Goal: Communication & Community: Answer question/provide support

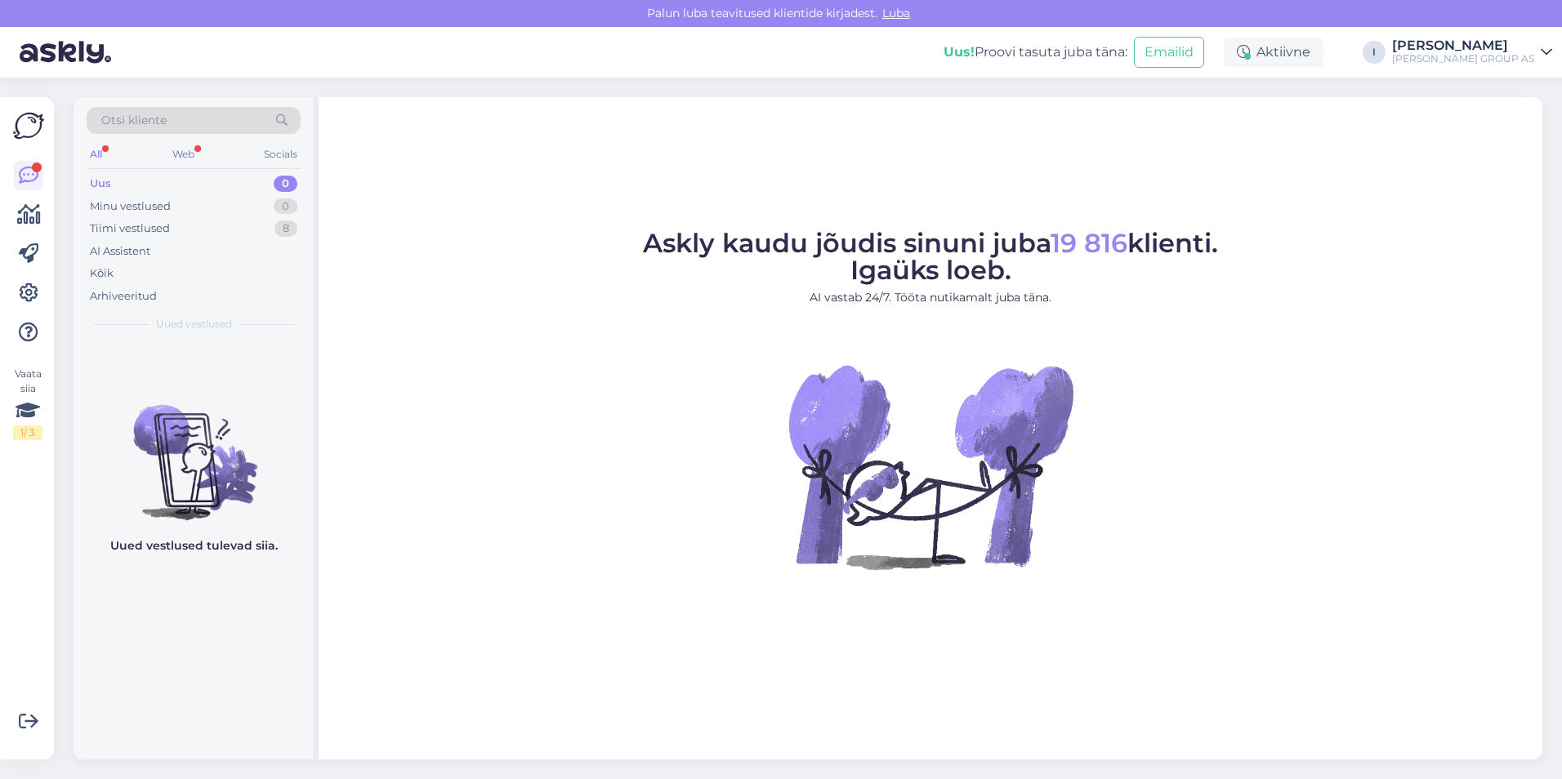
click at [122, 176] on div "Uus 0" at bounding box center [194, 183] width 214 height 23
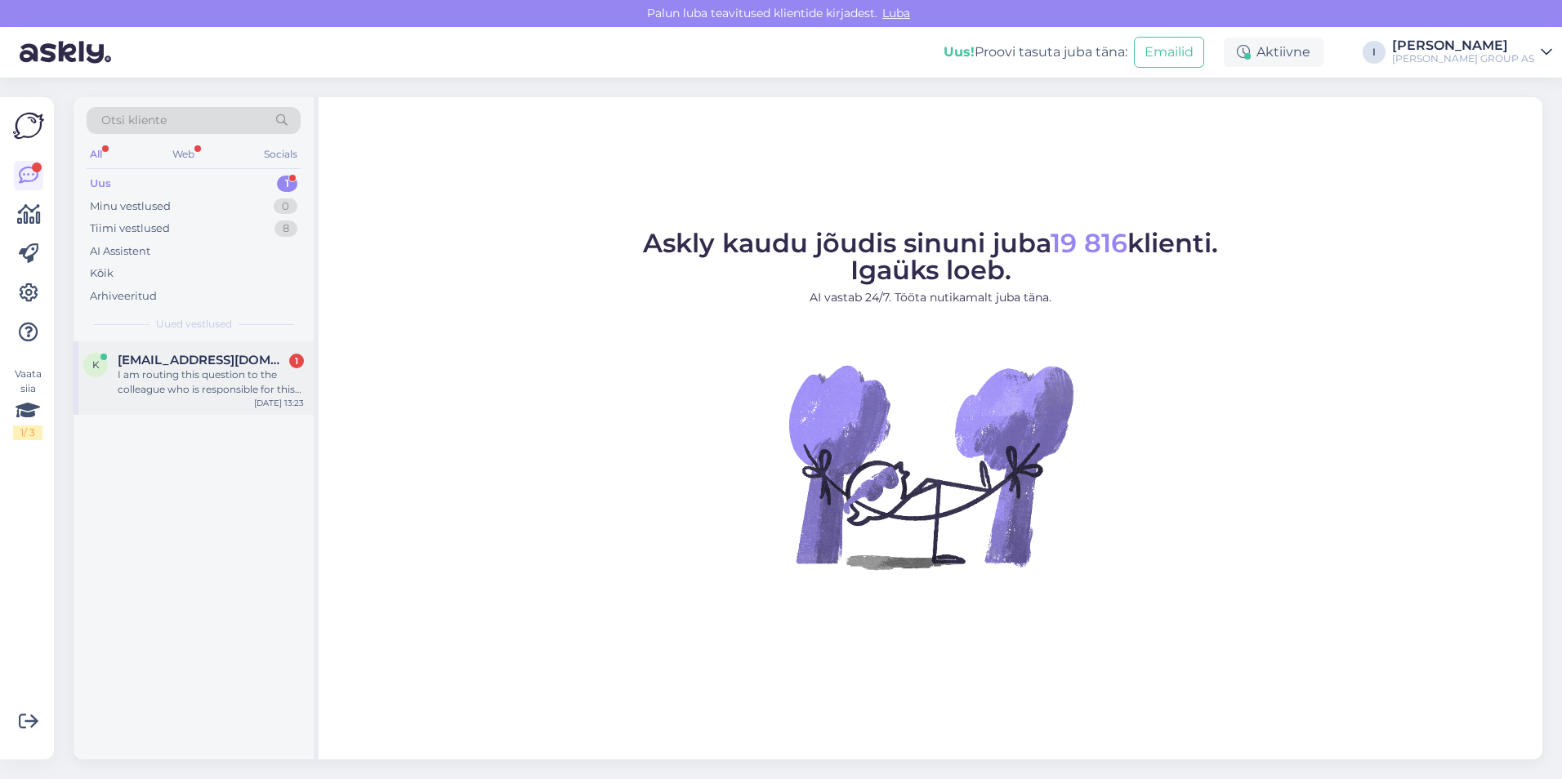
drag, startPoint x: 202, startPoint y: 367, endPoint x: 253, endPoint y: 373, distance: 51.8
click at [201, 367] on span "[EMAIL_ADDRESS][DOMAIN_NAME]" at bounding box center [203, 360] width 170 height 15
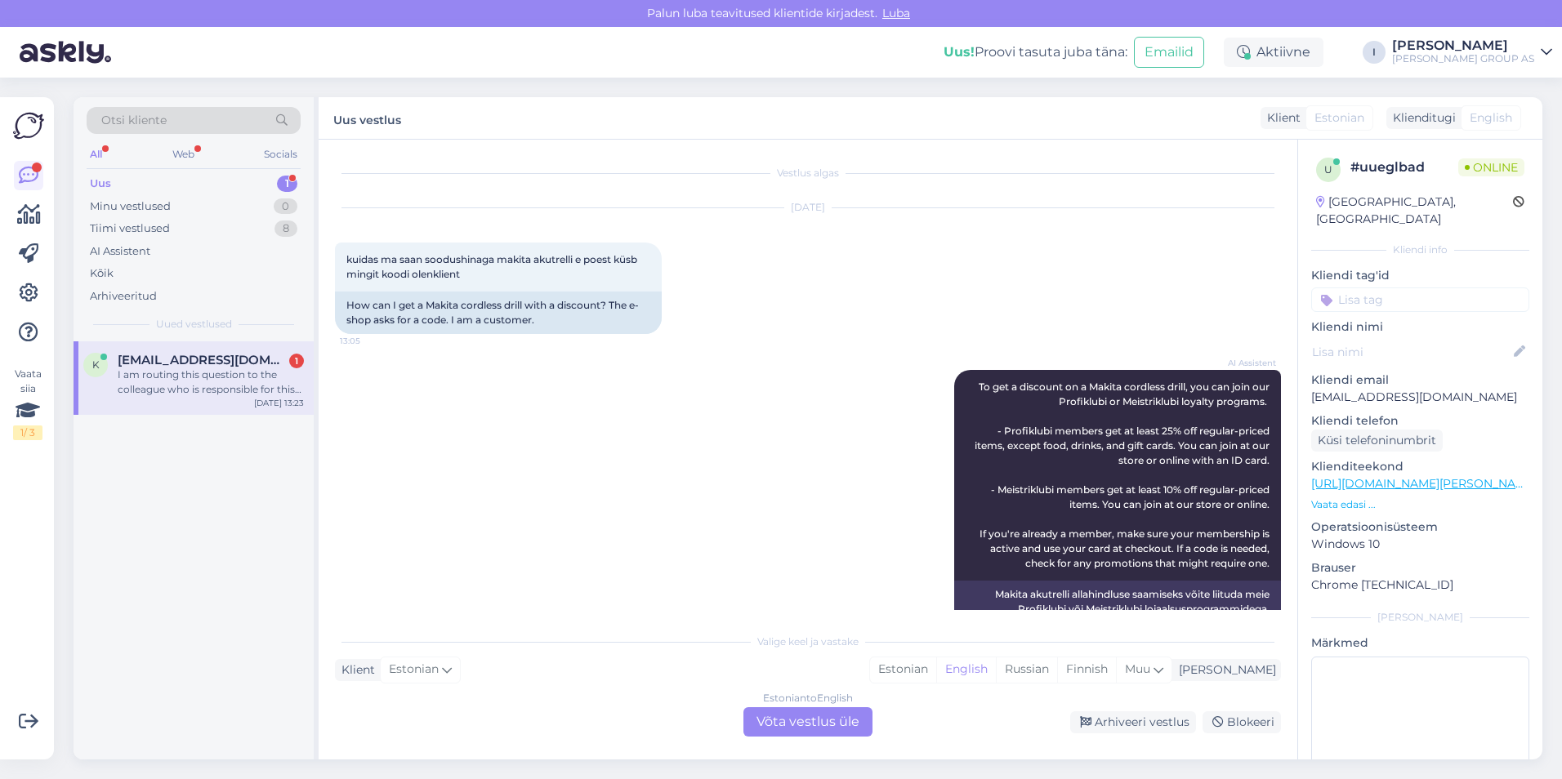
scroll to position [1232, 0]
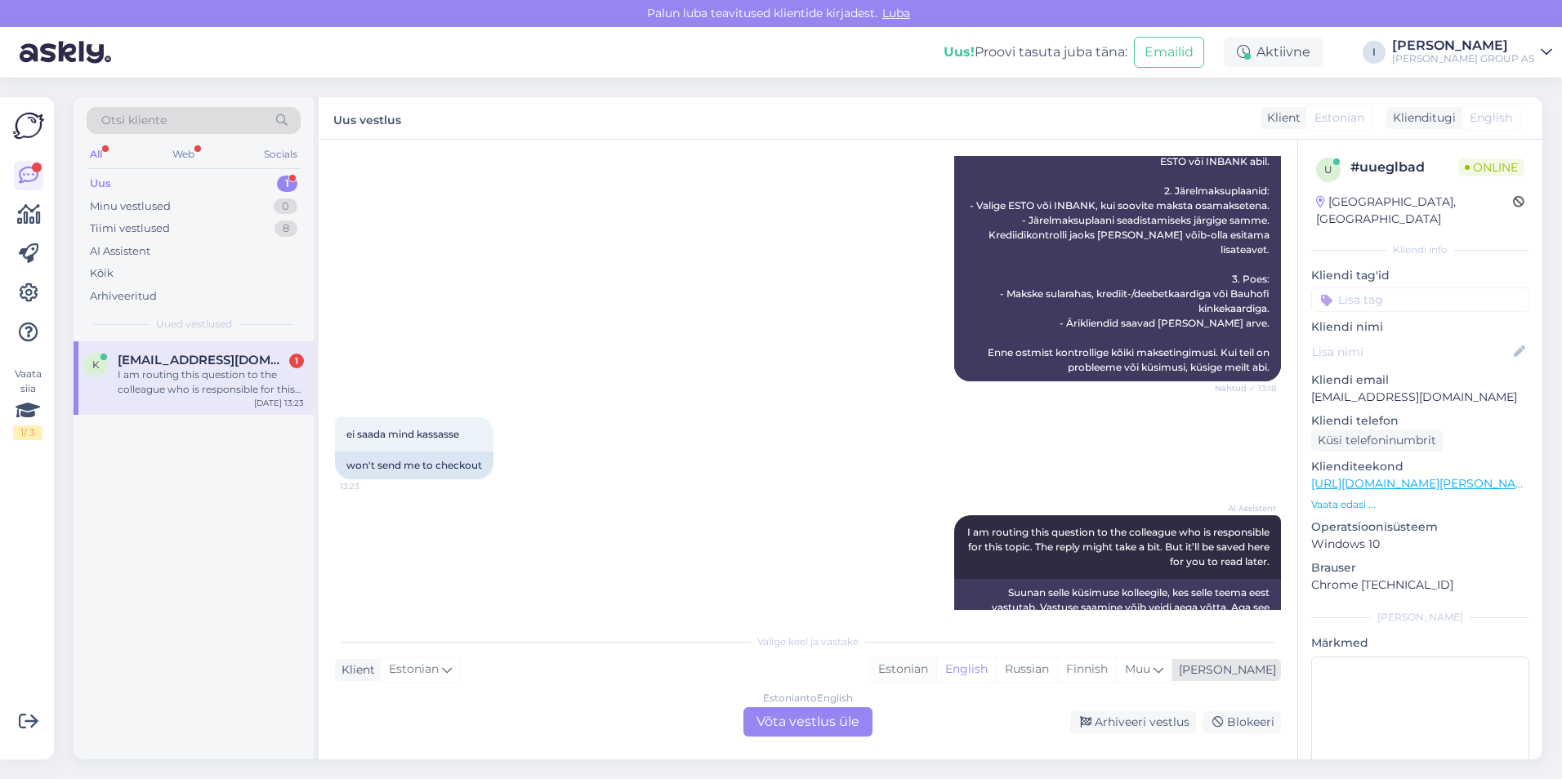
click at [936, 670] on div "Estonian" at bounding box center [903, 670] width 66 height 25
click at [842, 721] on div "Estonian to Estonian Võta vestlus üle" at bounding box center [807, 721] width 129 height 29
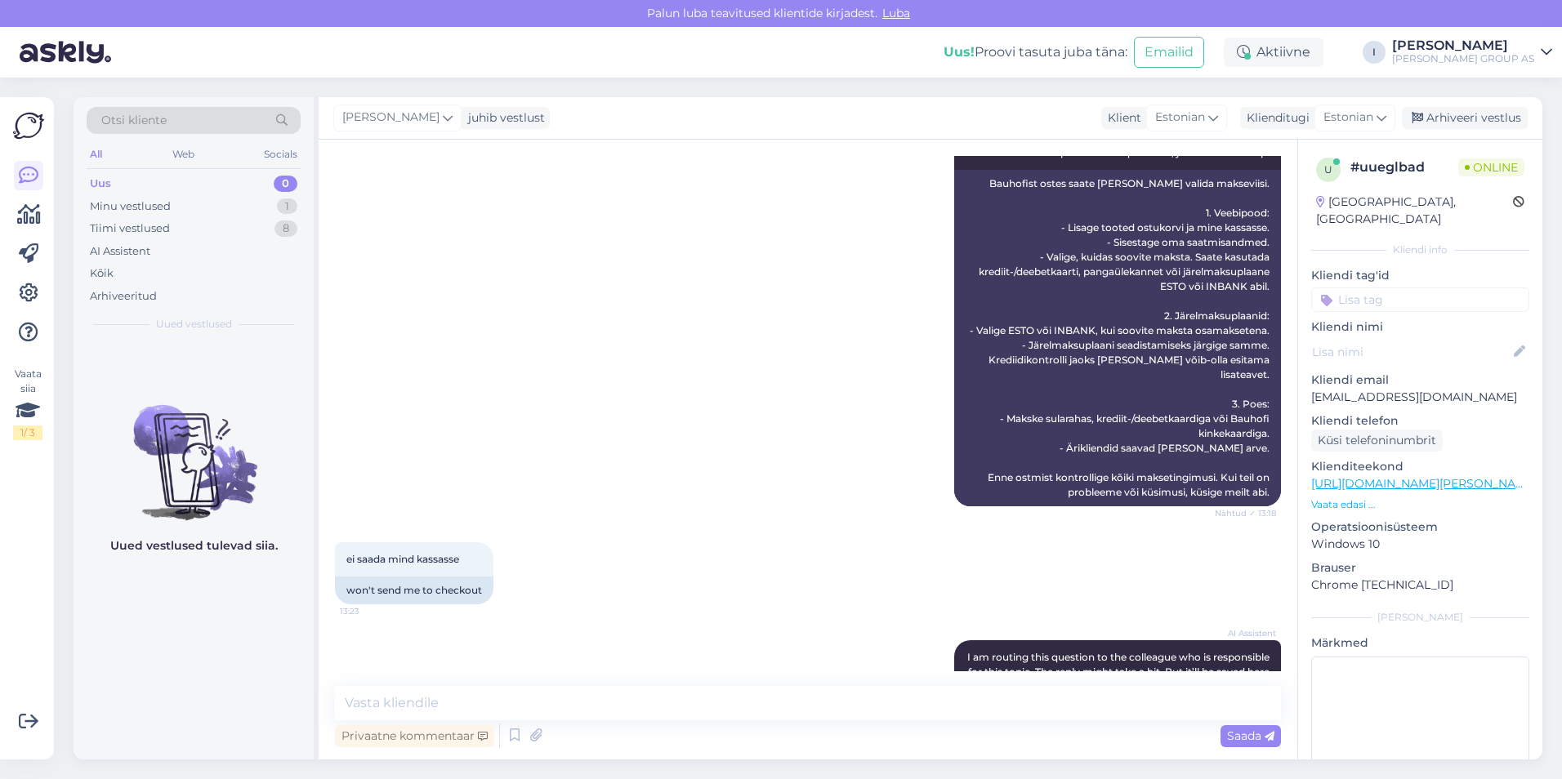
scroll to position [1171, 0]
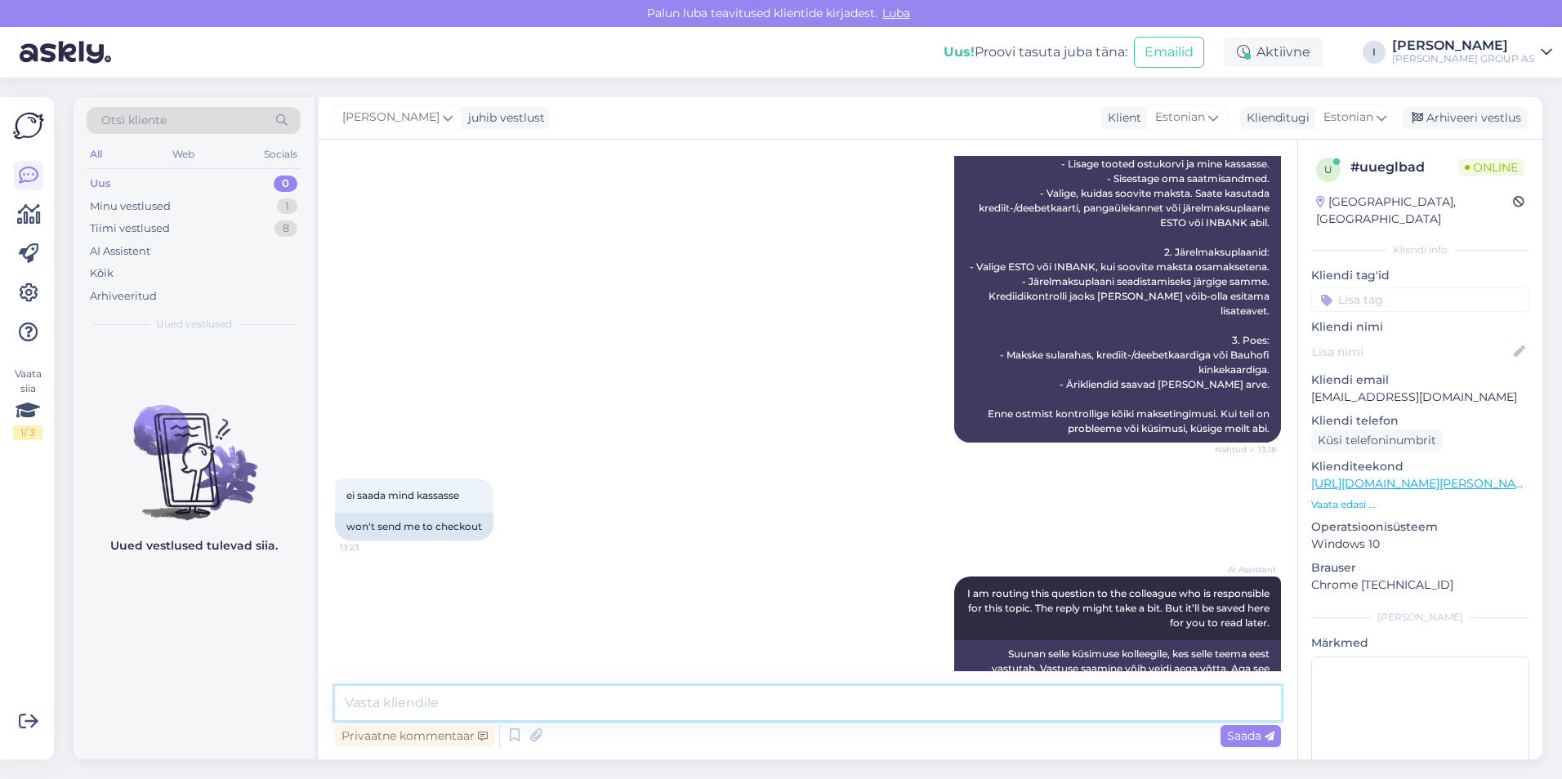
click at [749, 698] on textarea at bounding box center [808, 703] width 946 height 34
type textarea "täpsustage palun kaubakood"
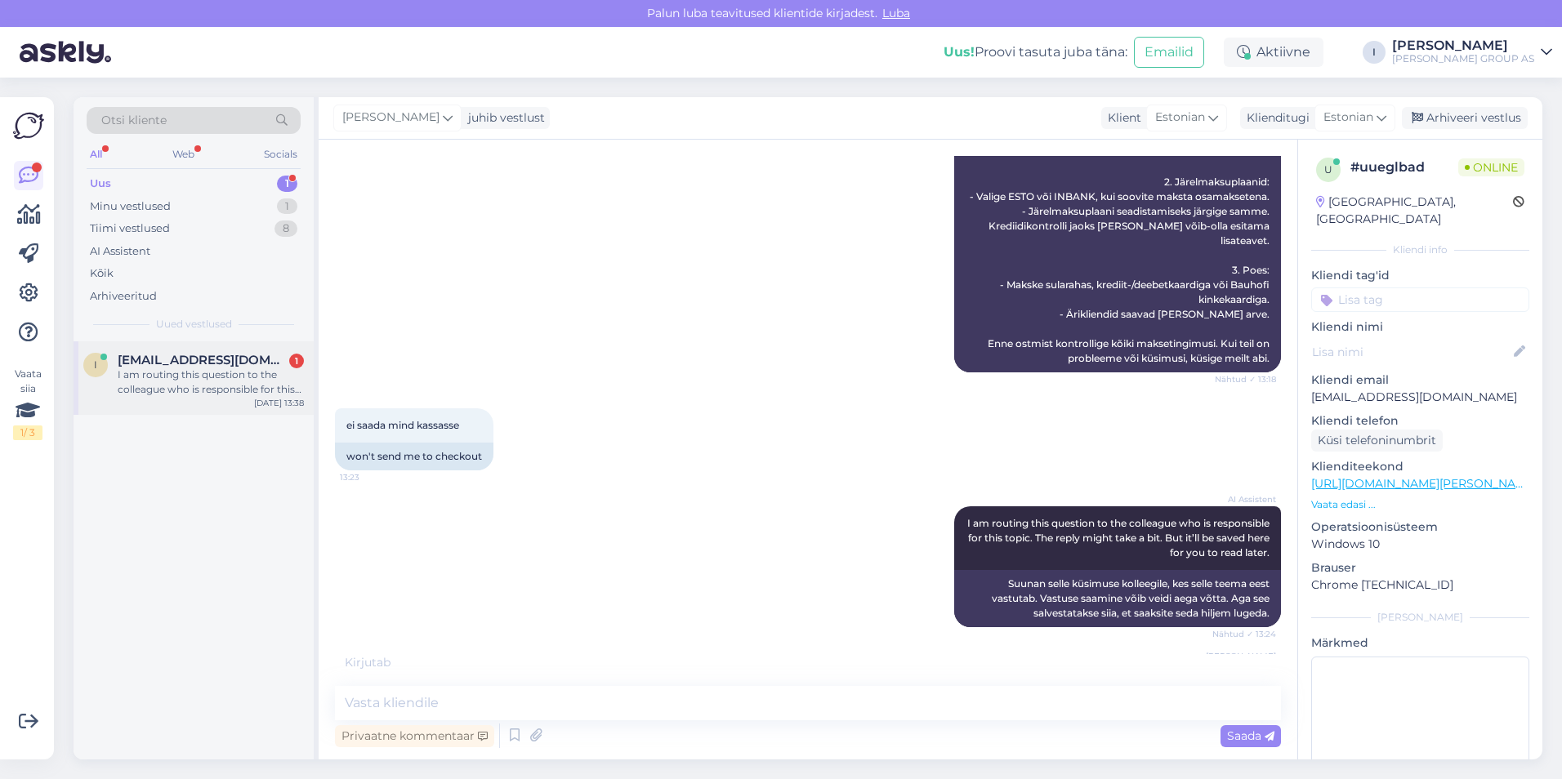
click at [183, 370] on div "I am routing this question to the colleague who is responsible for this topic. …" at bounding box center [211, 382] width 186 height 29
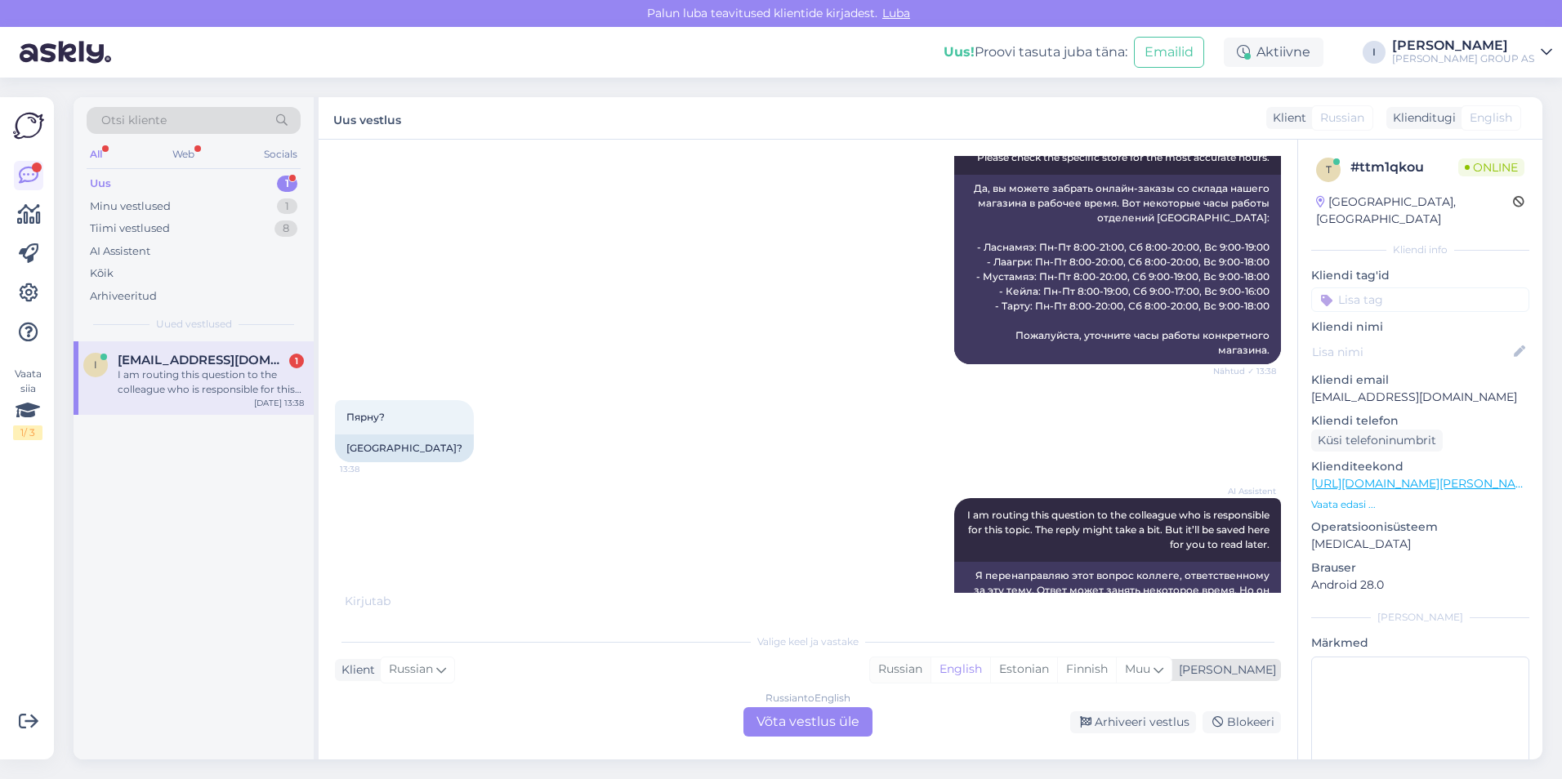
click at [930, 667] on div "Russian" at bounding box center [900, 670] width 60 height 25
click at [837, 719] on div "Russian to Russian Võta vestlus üle" at bounding box center [807, 721] width 129 height 29
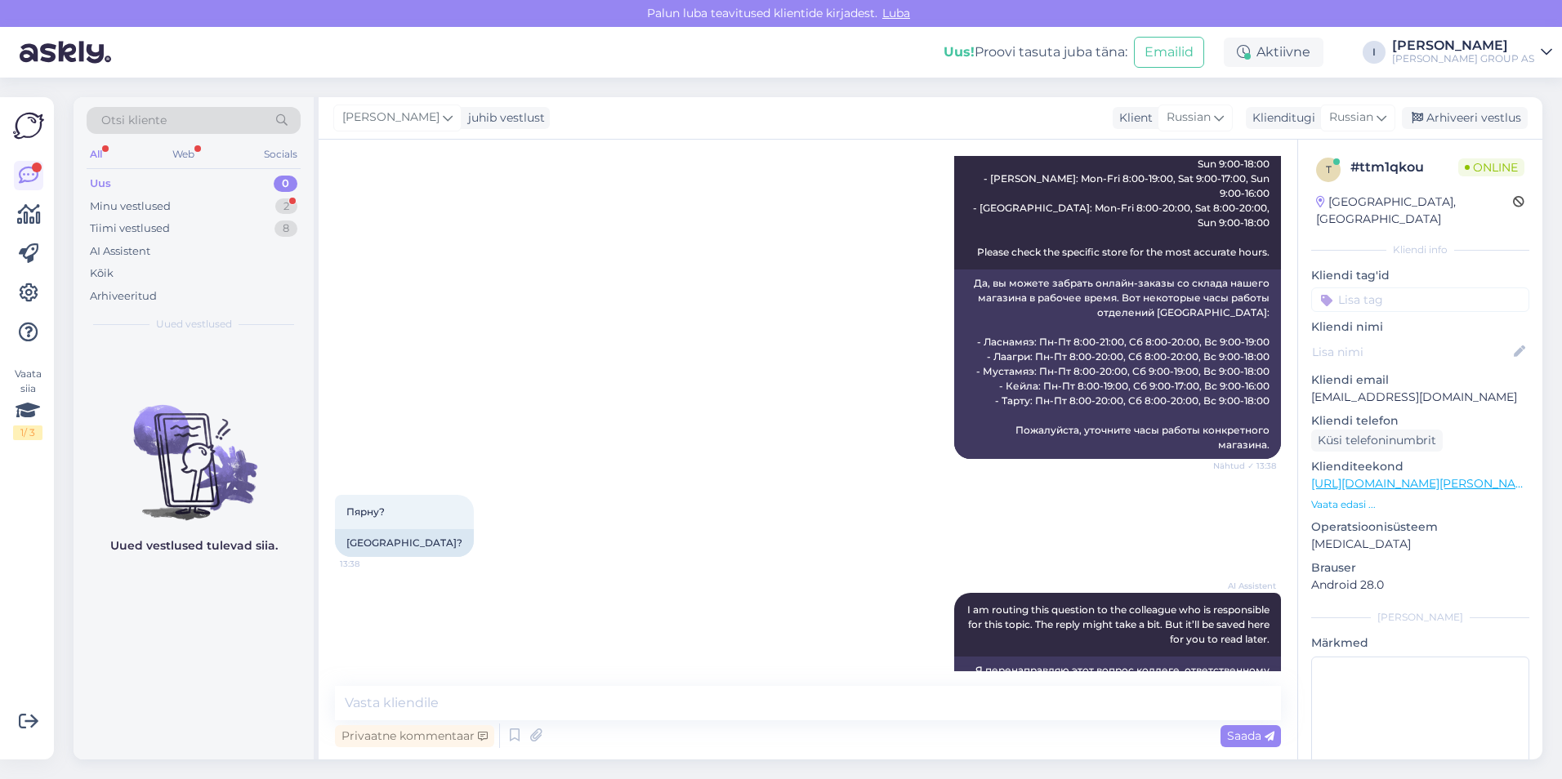
scroll to position [2019, 0]
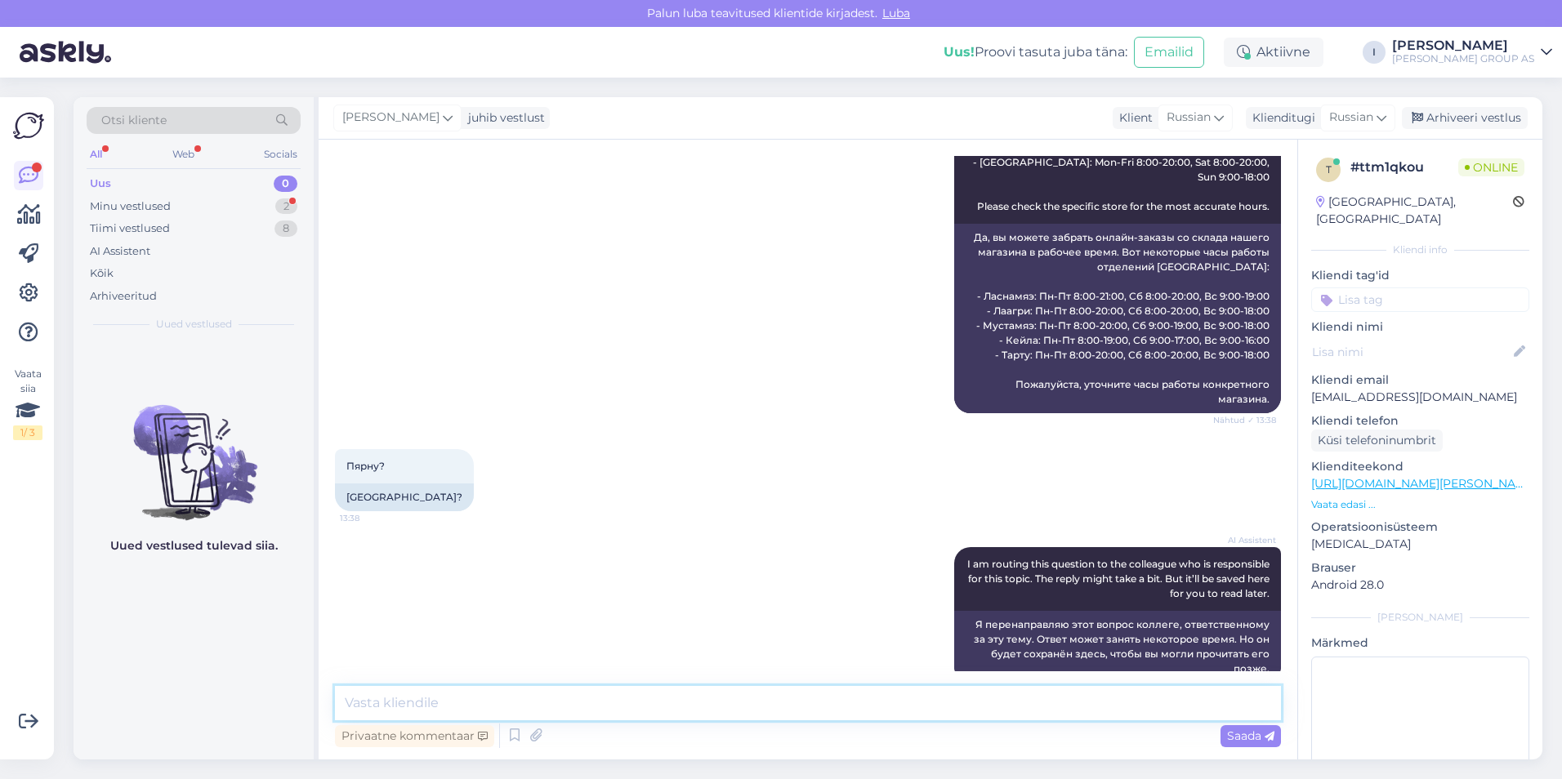
click at [651, 704] on textarea at bounding box center [808, 703] width 946 height 34
type textarea "склад работает так же как и магазин"
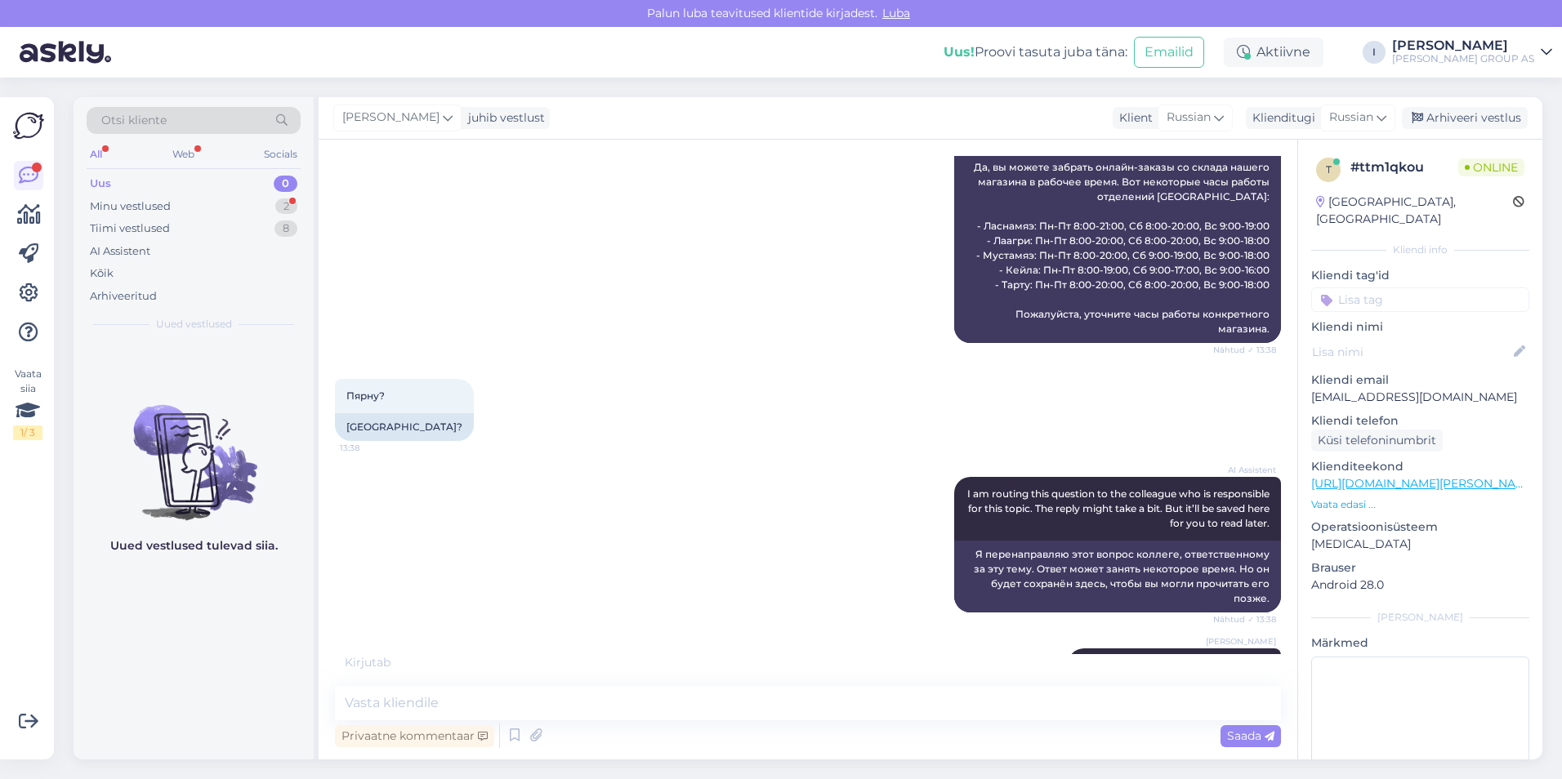
click at [190, 181] on div "Uus 0" at bounding box center [194, 183] width 214 height 23
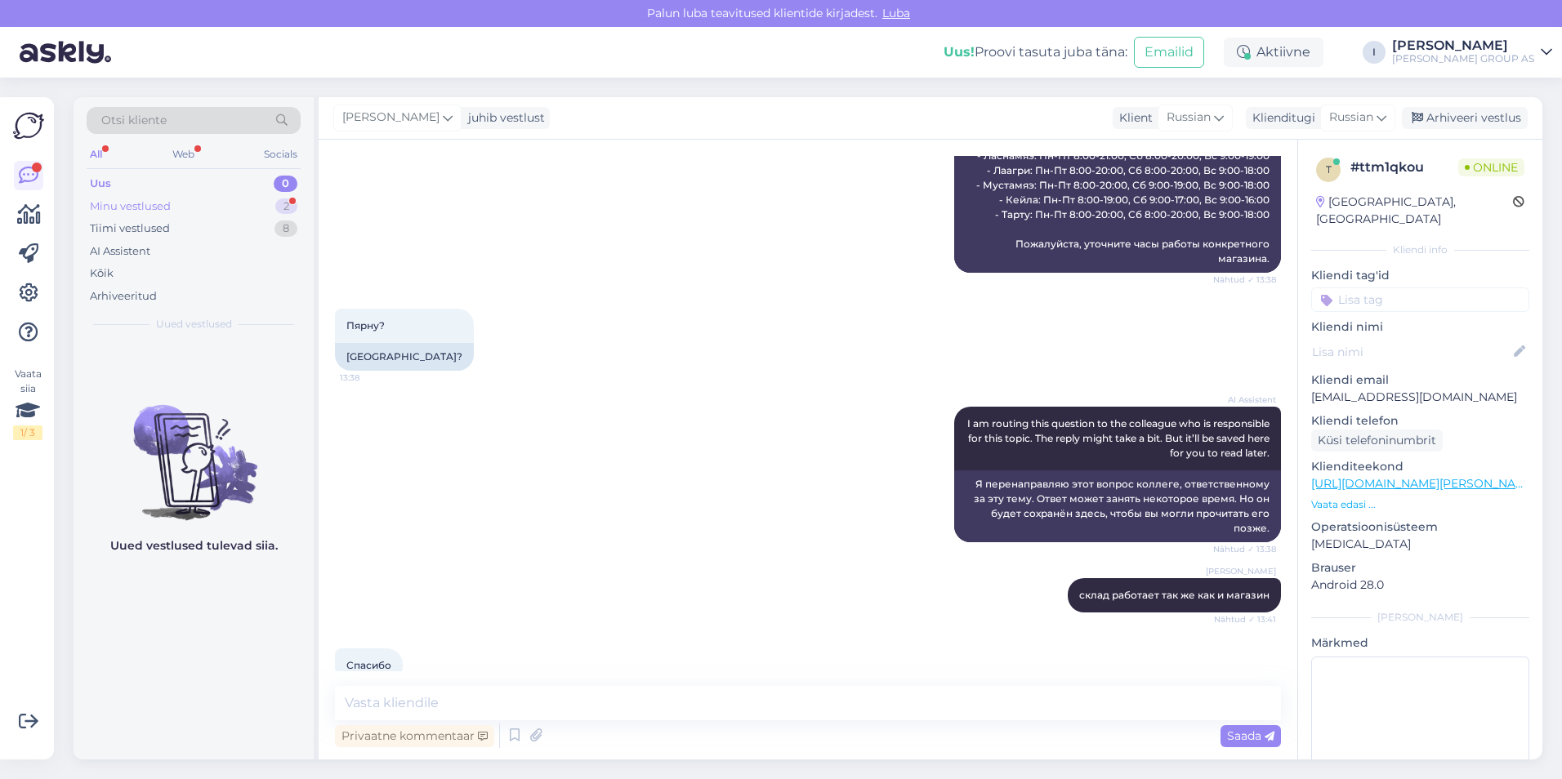
click at [190, 207] on div "Minu vestlused 2" at bounding box center [194, 206] width 214 height 23
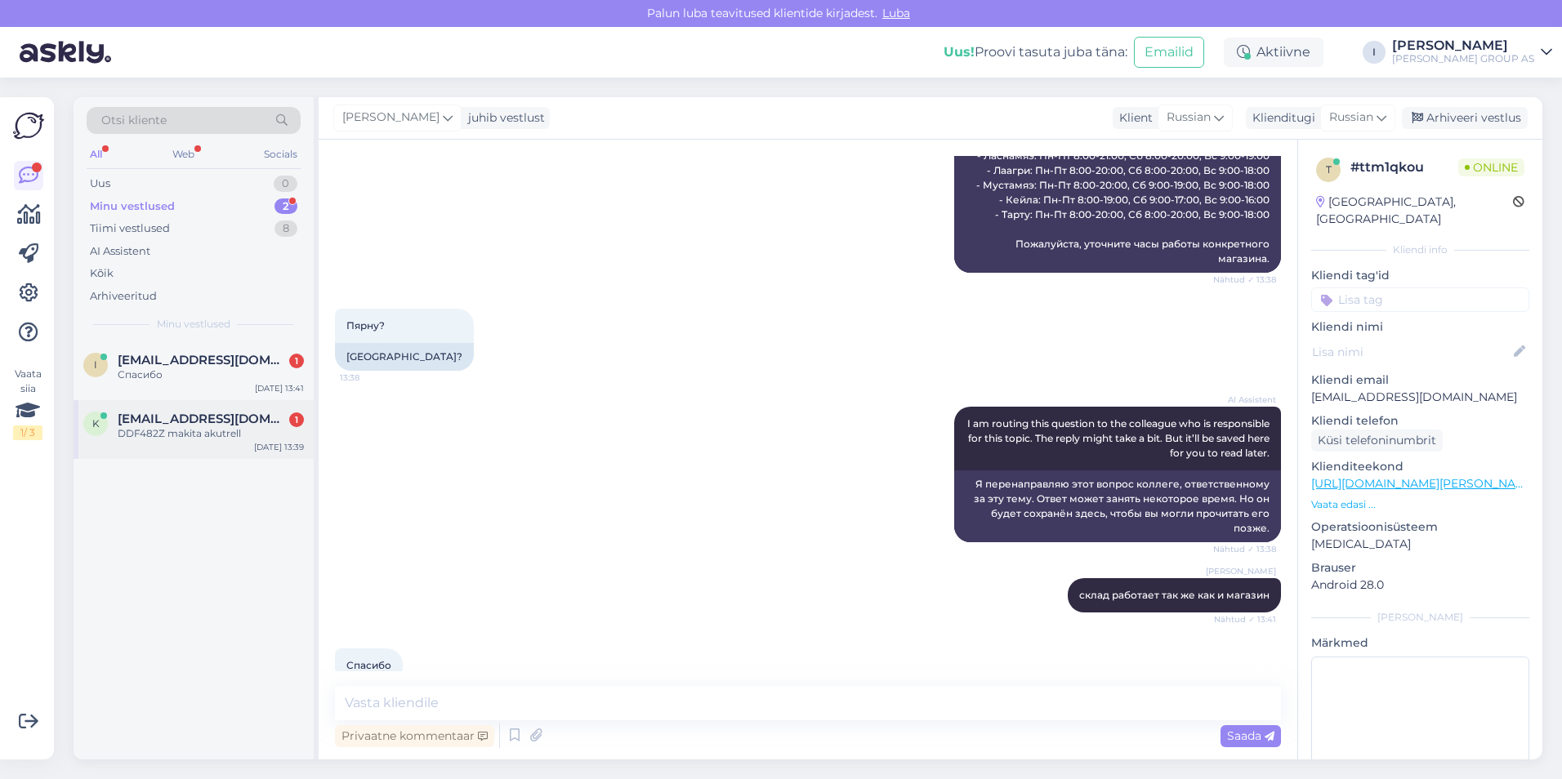
click at [176, 404] on div "k [EMAIL_ADDRESS][DOMAIN_NAME] 1 DDF482Z makita akutrell [DATE] 13:39" at bounding box center [194, 429] width 240 height 59
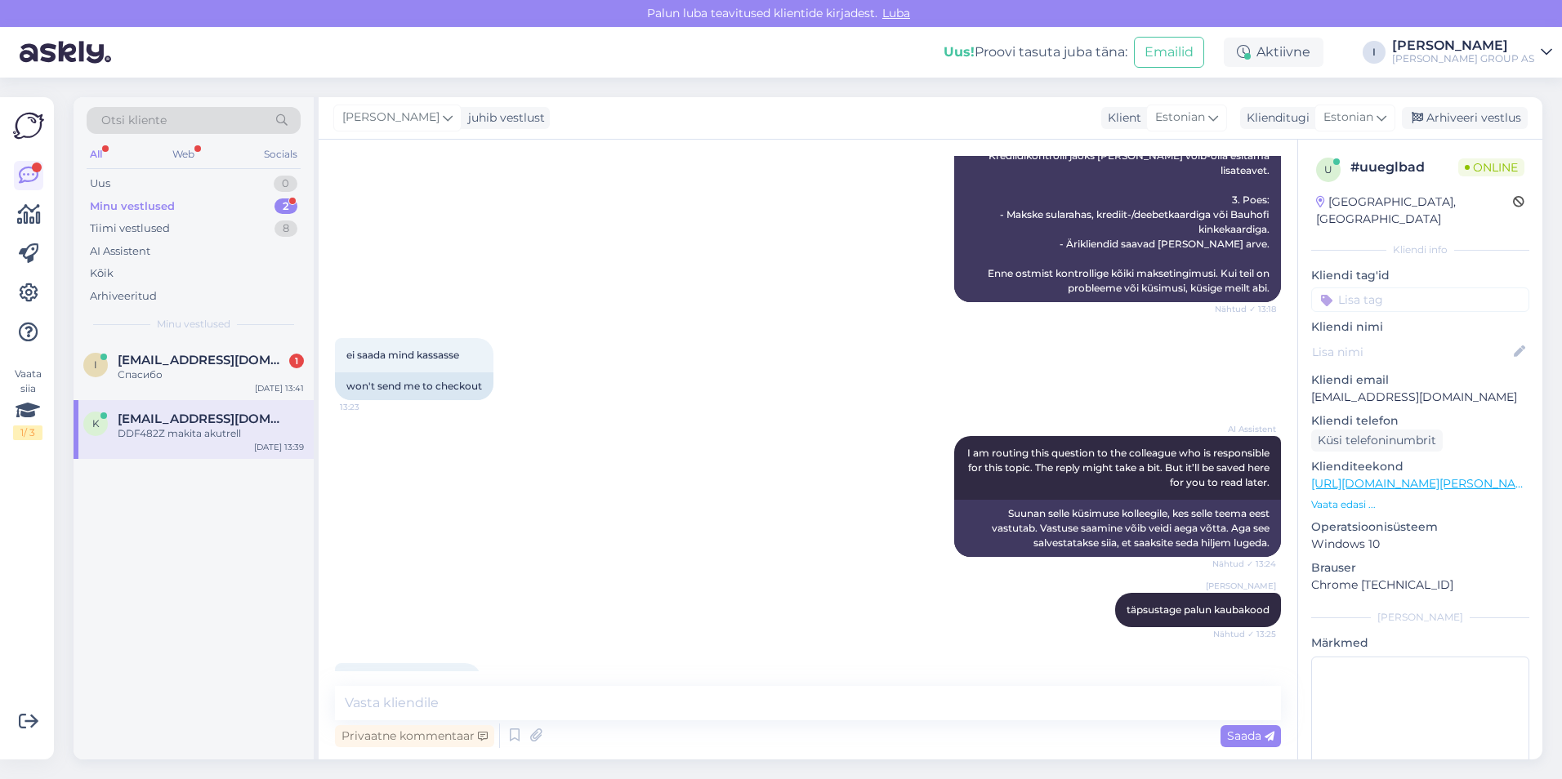
drag, startPoint x: 393, startPoint y: 635, endPoint x: 348, endPoint y: 633, distance: 45.0
click at [348, 674] on span "DDF482Z makita akutrell" at bounding box center [407, 680] width 123 height 12
copy span "DDF482Z"
click at [585, 707] on textarea at bounding box center [808, 703] width 946 height 34
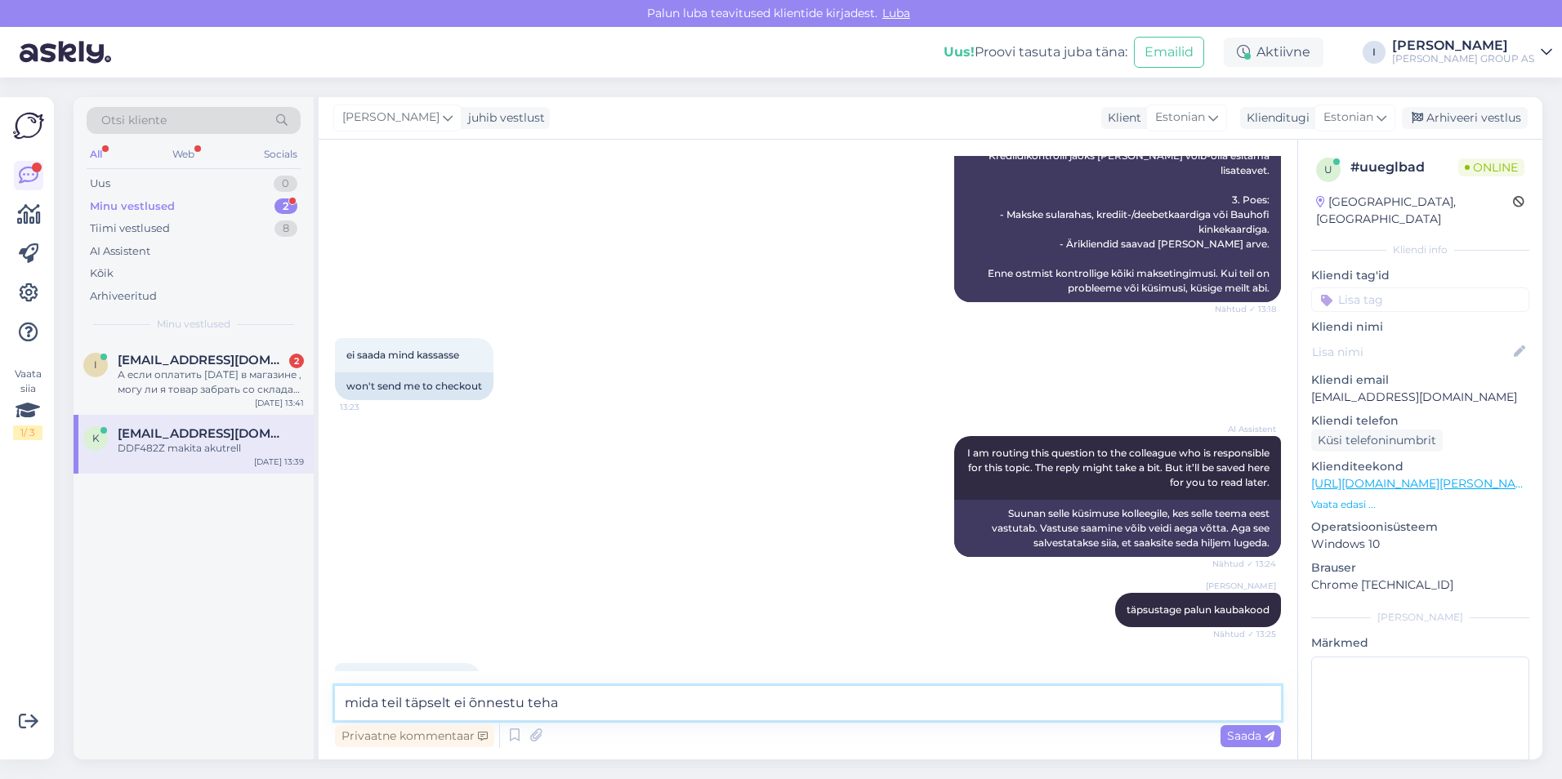
type textarea "mida teil täpselt ei õnnestu teha?"
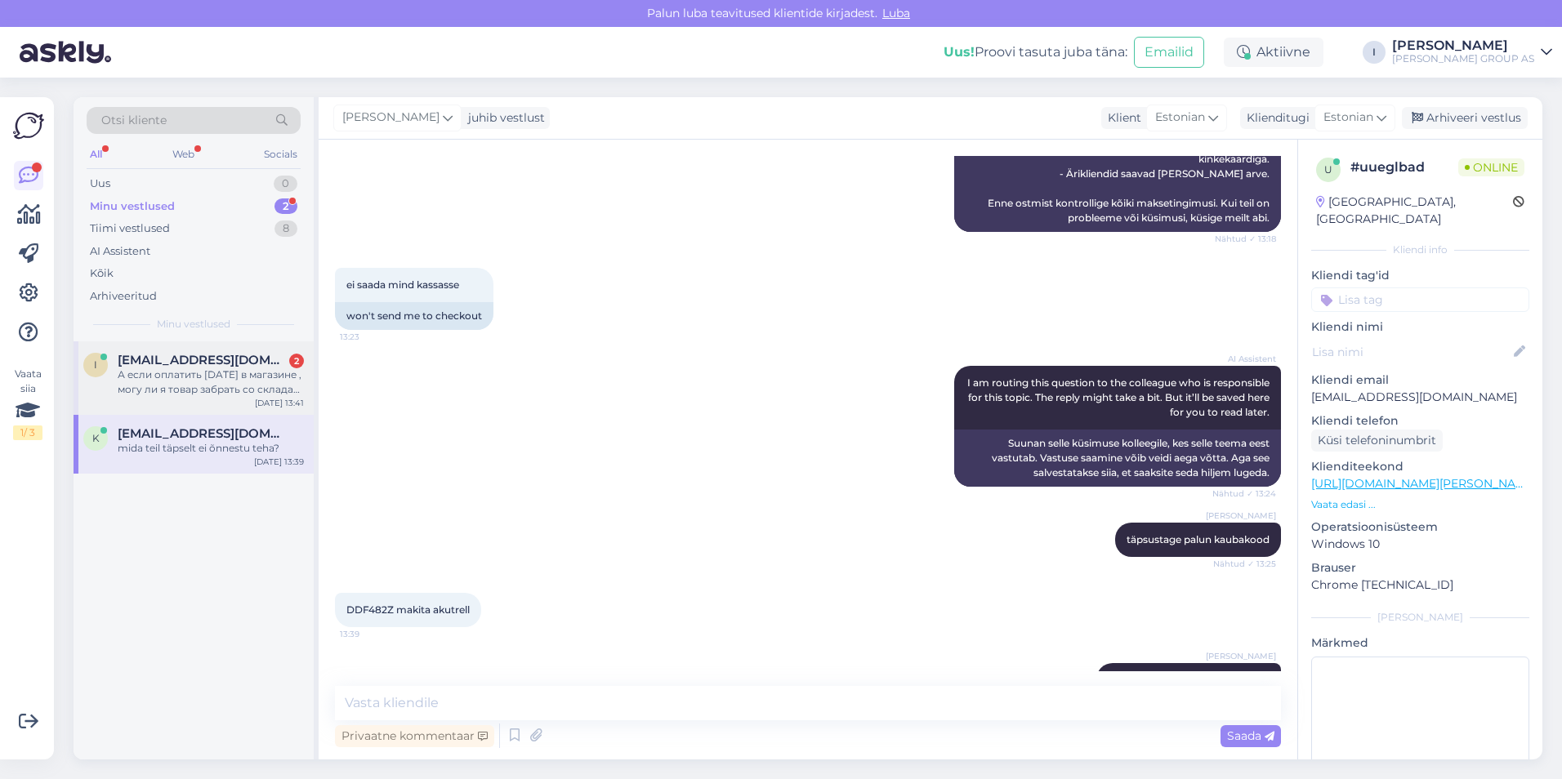
click at [210, 385] on div "А если оплатить [DATE] в магазине , могу ли я товар забрать со склада [DATE]?" at bounding box center [211, 382] width 186 height 29
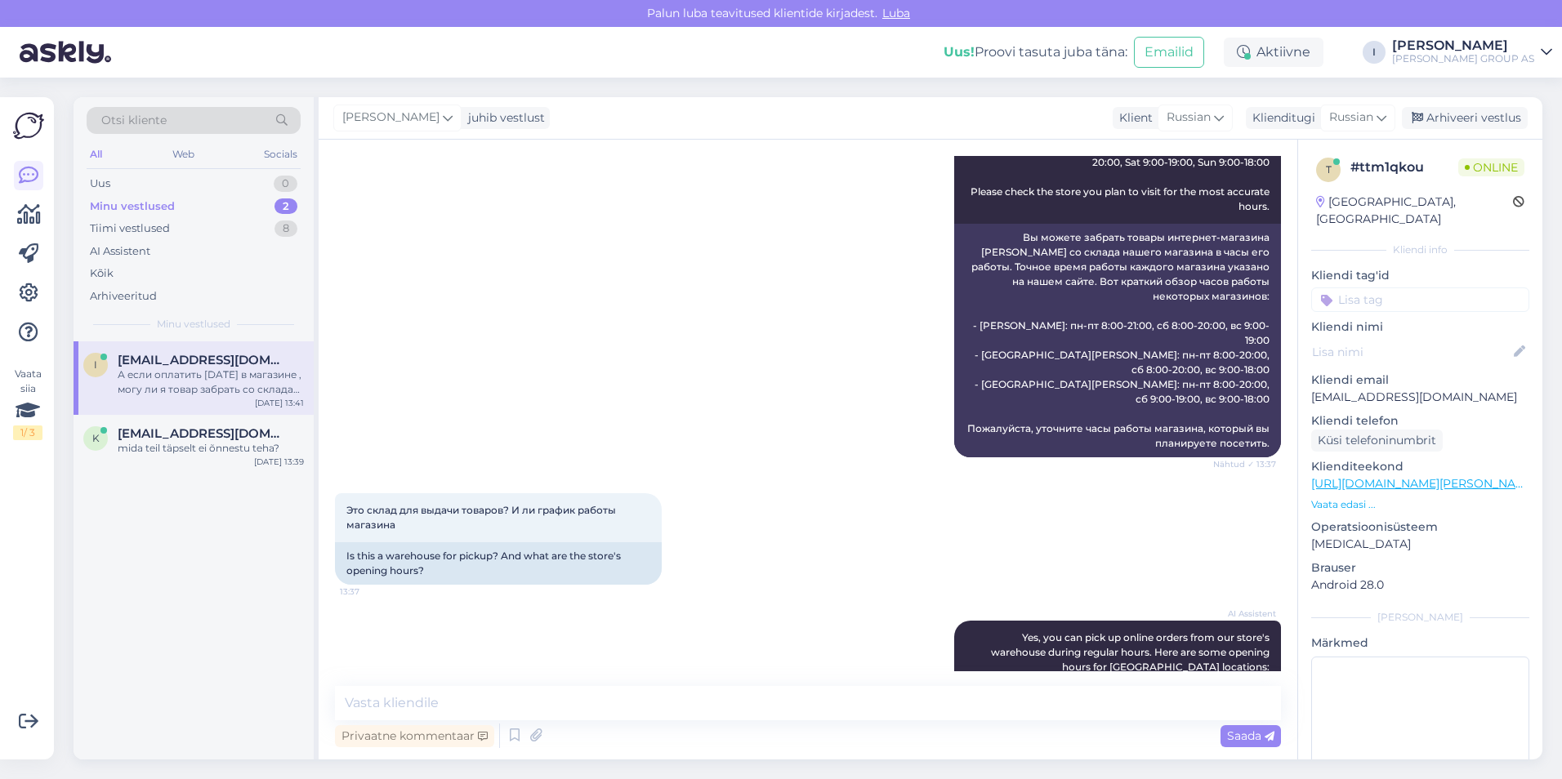
scroll to position [2244, 0]
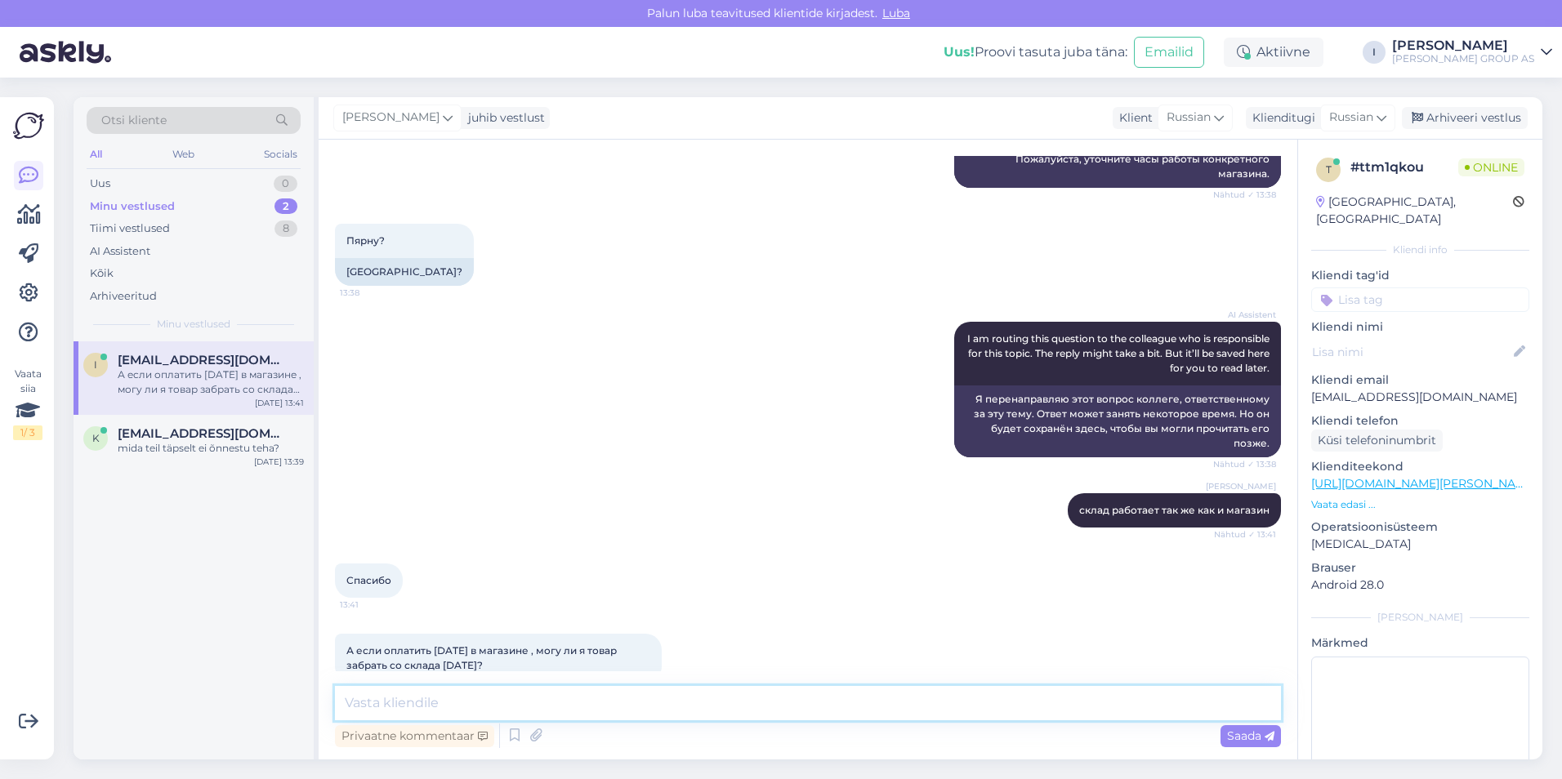
click at [565, 703] on textarea at bounding box center [808, 703] width 946 height 34
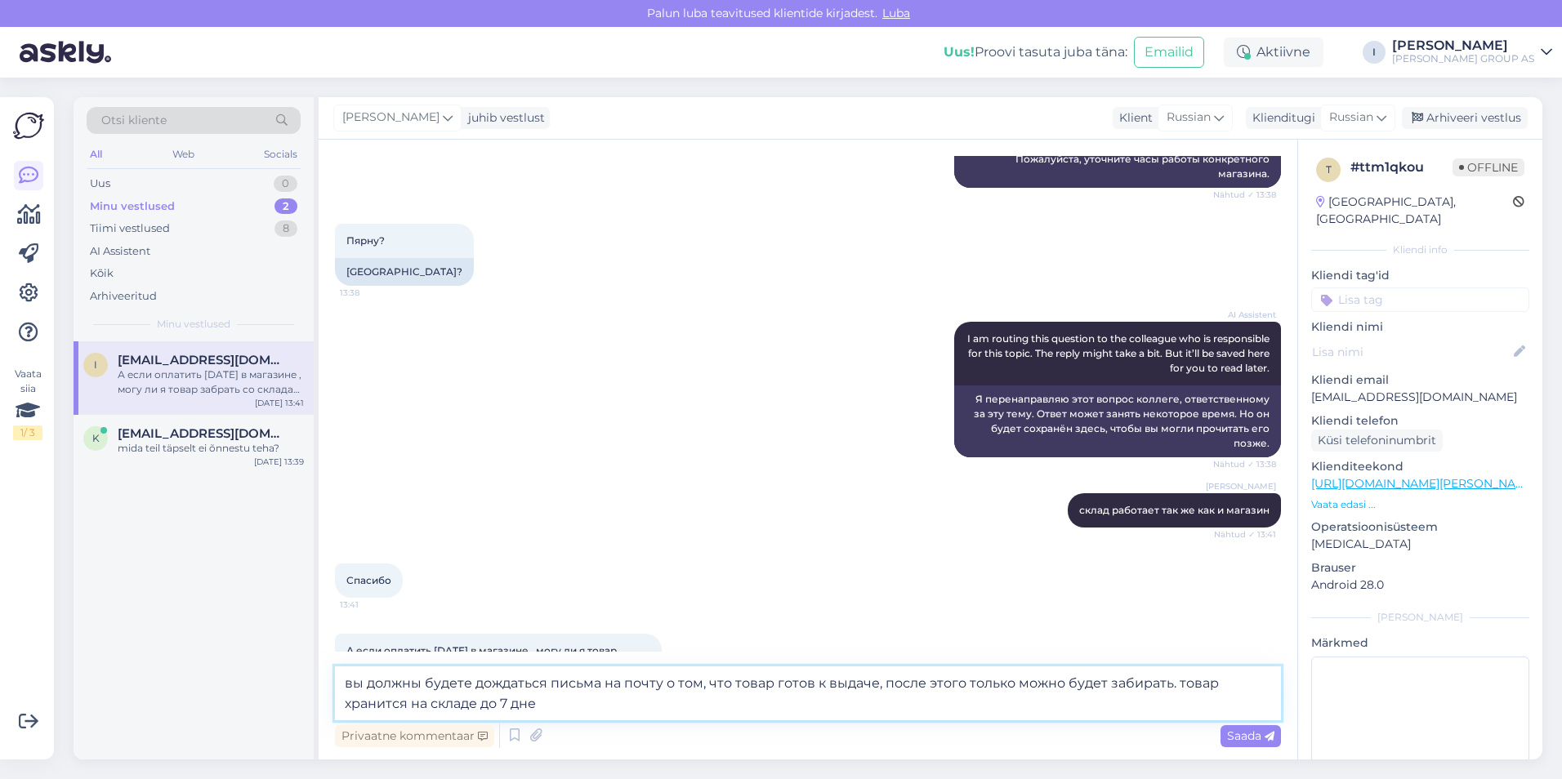
type textarea "вы должны будете дождаться письма на почту о том, что товар готов к выдаче, пос…"
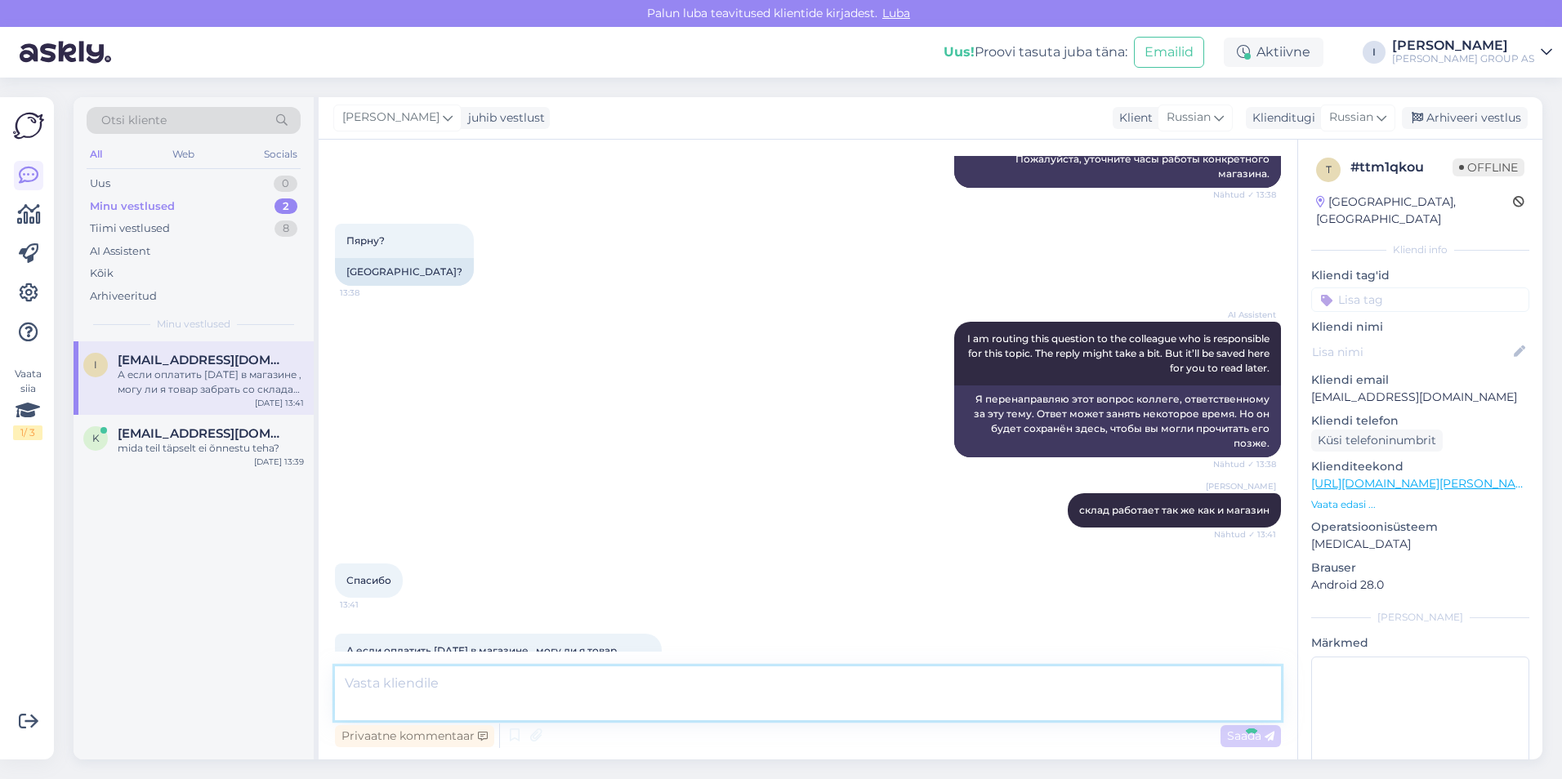
scroll to position [2344, 0]
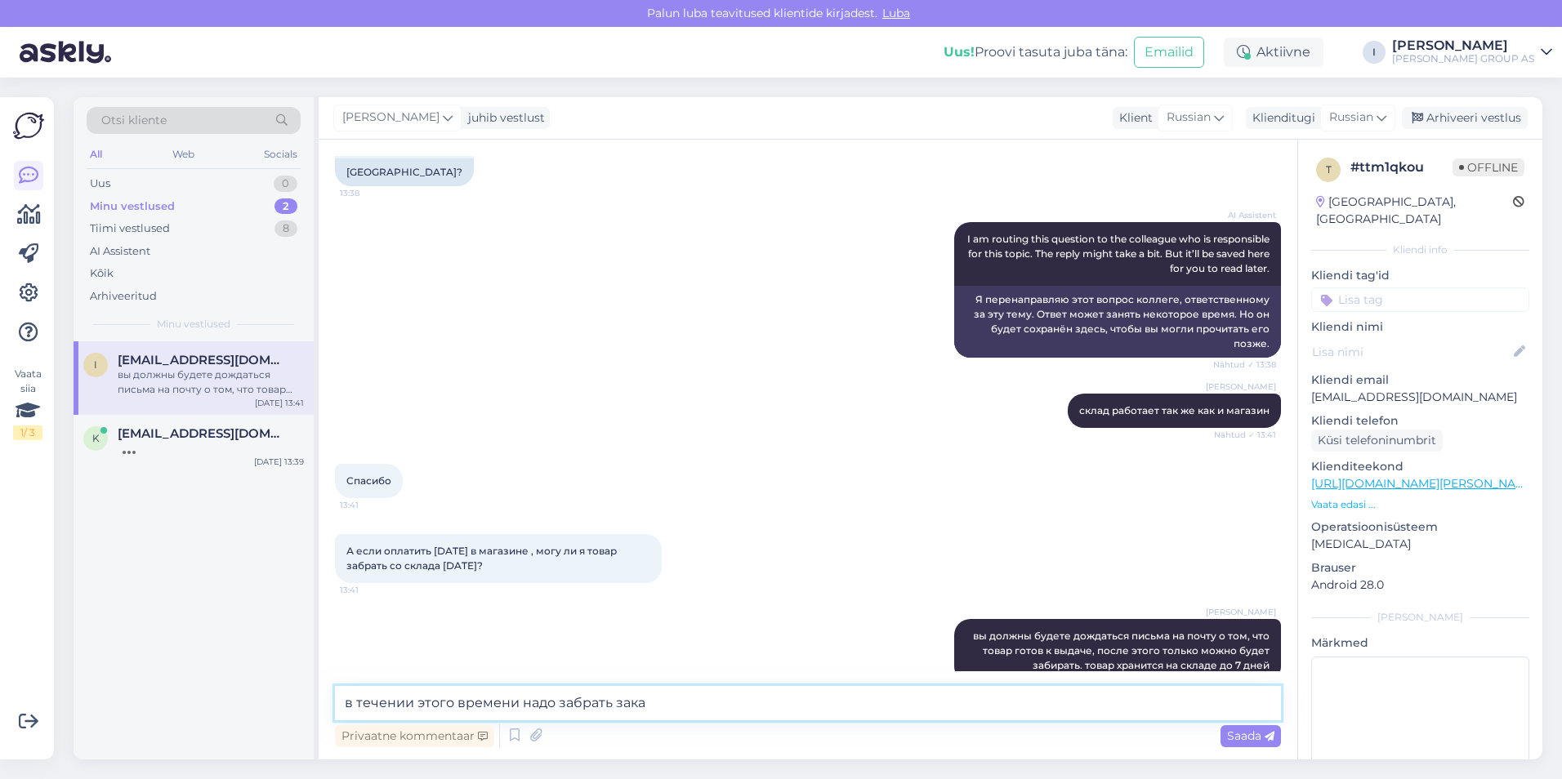
type textarea "в течении этого времени надо забрать заказ"
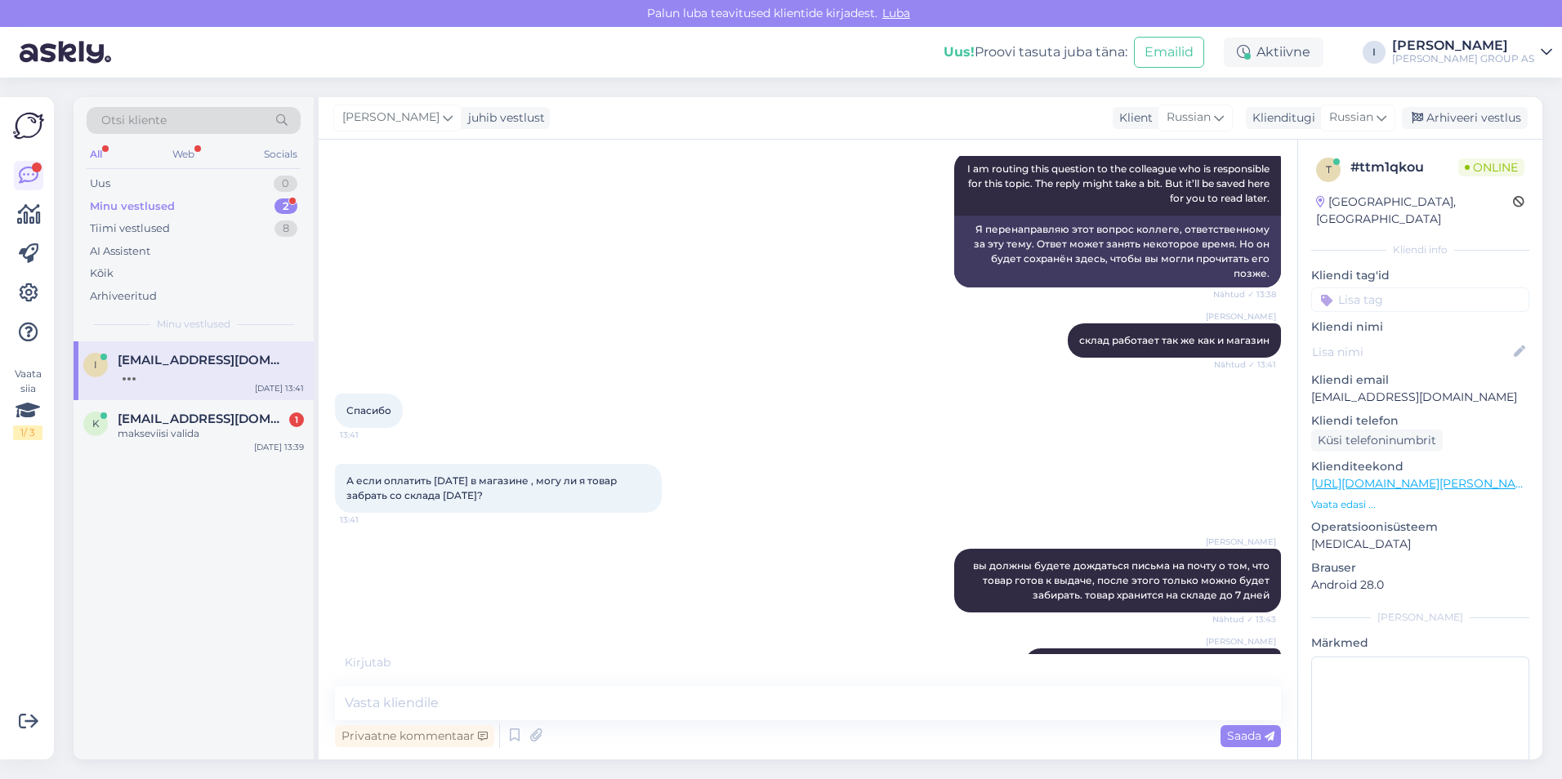
scroll to position [2484, 0]
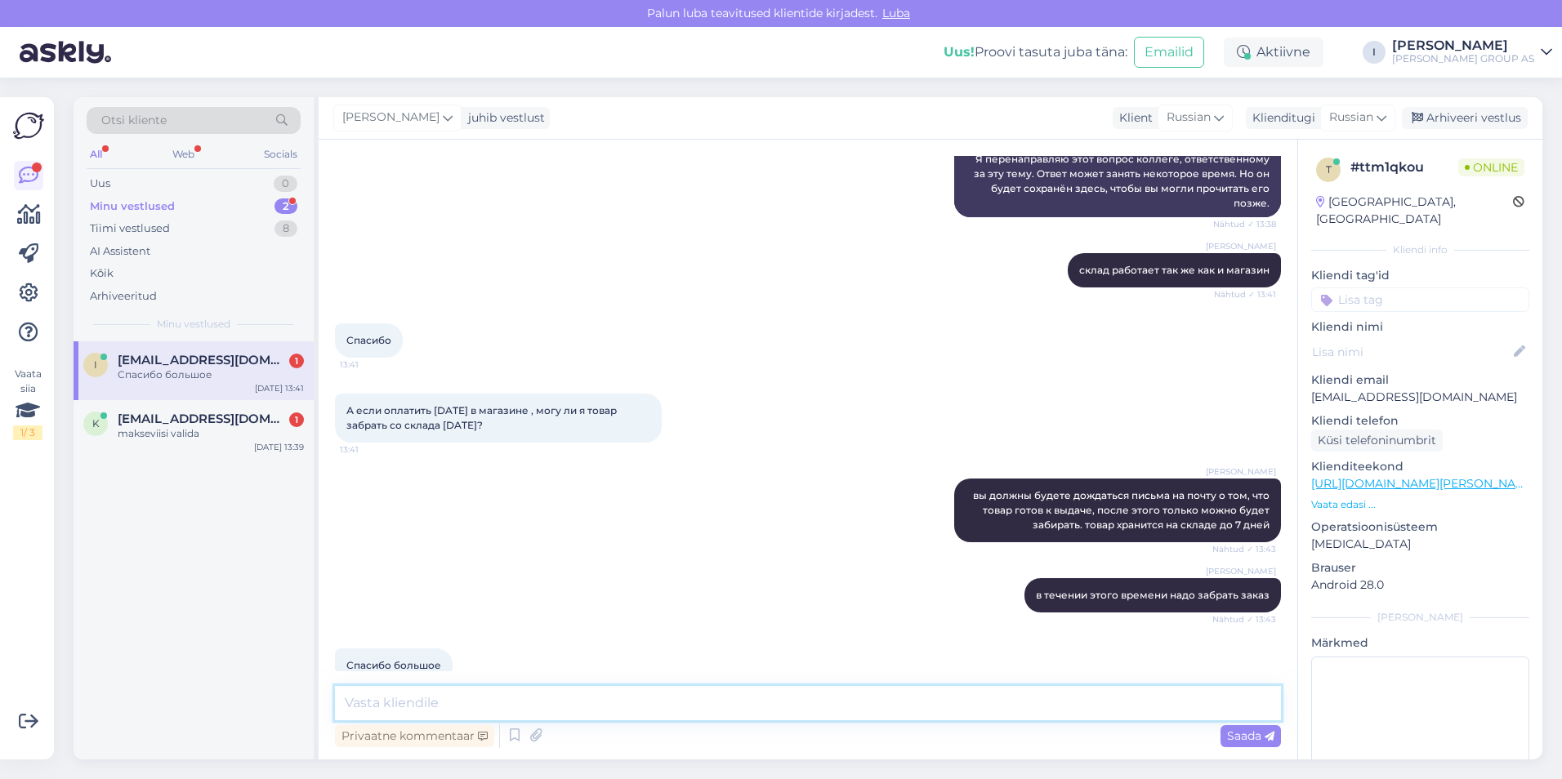
click at [663, 704] on textarea at bounding box center [808, 703] width 946 height 34
click at [1480, 111] on div "Arhiveeri vestlus" at bounding box center [1465, 118] width 126 height 22
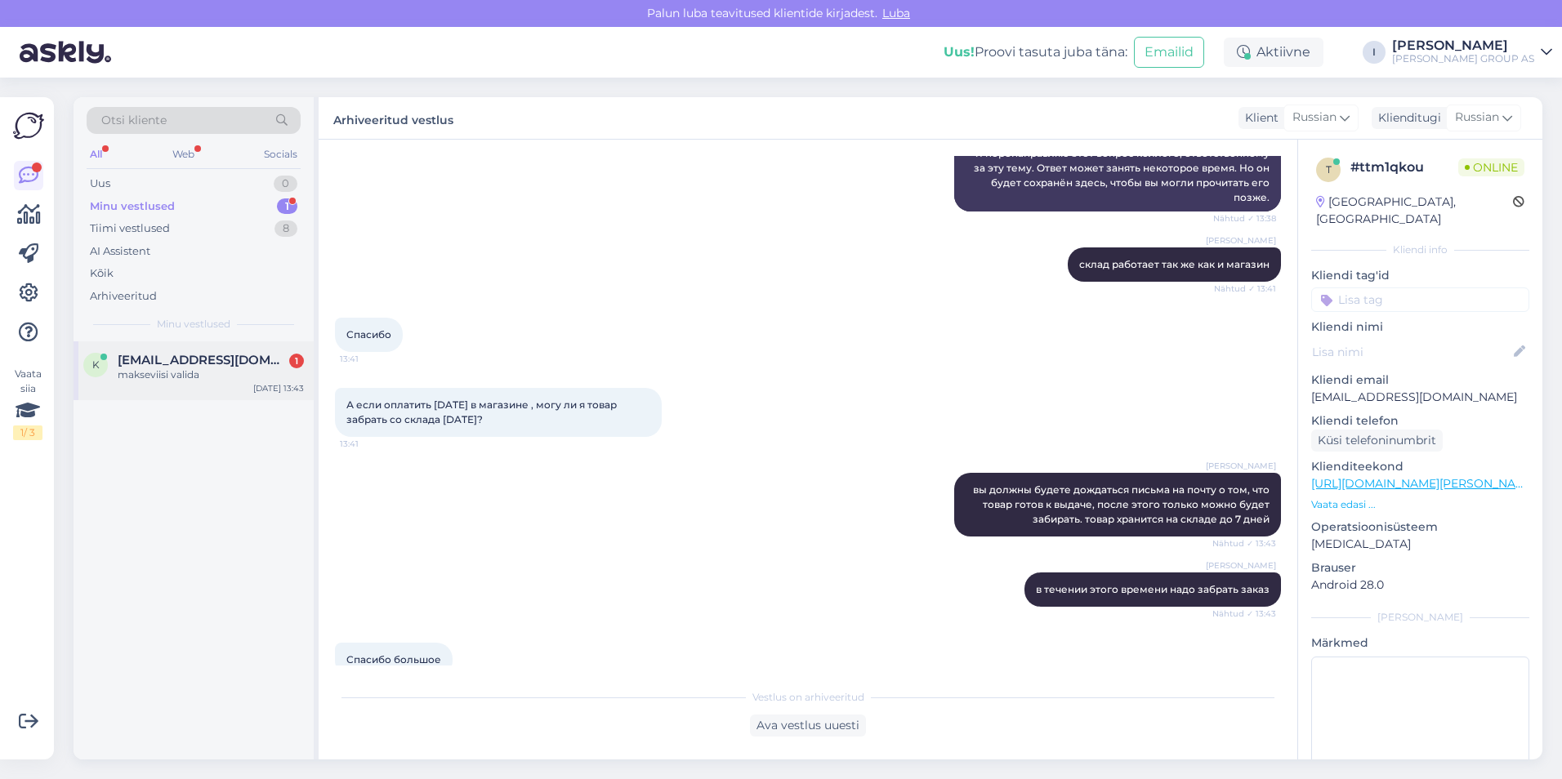
click at [221, 366] on span "[EMAIL_ADDRESS][DOMAIN_NAME]" at bounding box center [203, 360] width 170 height 15
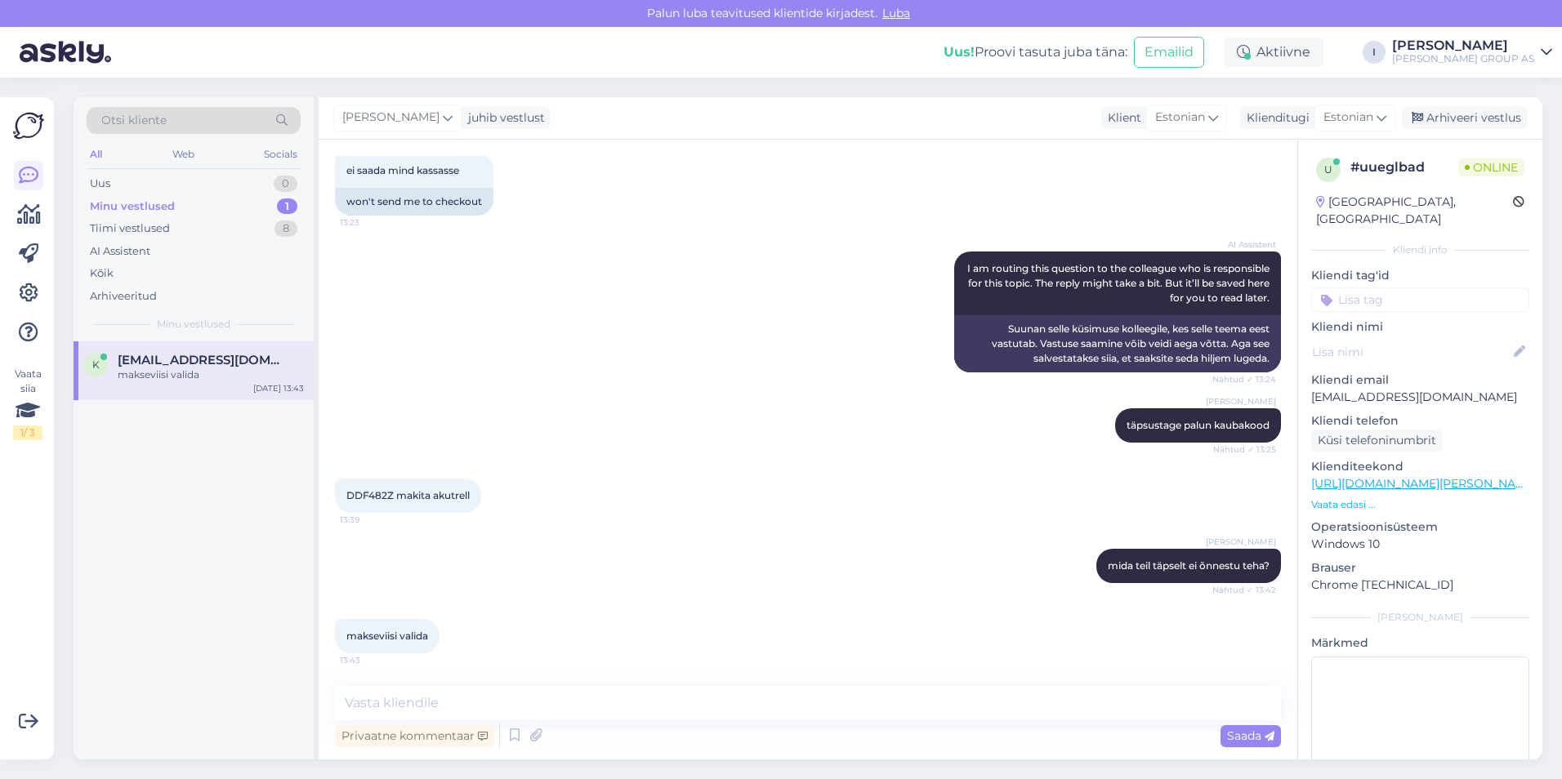
scroll to position [1452, 0]
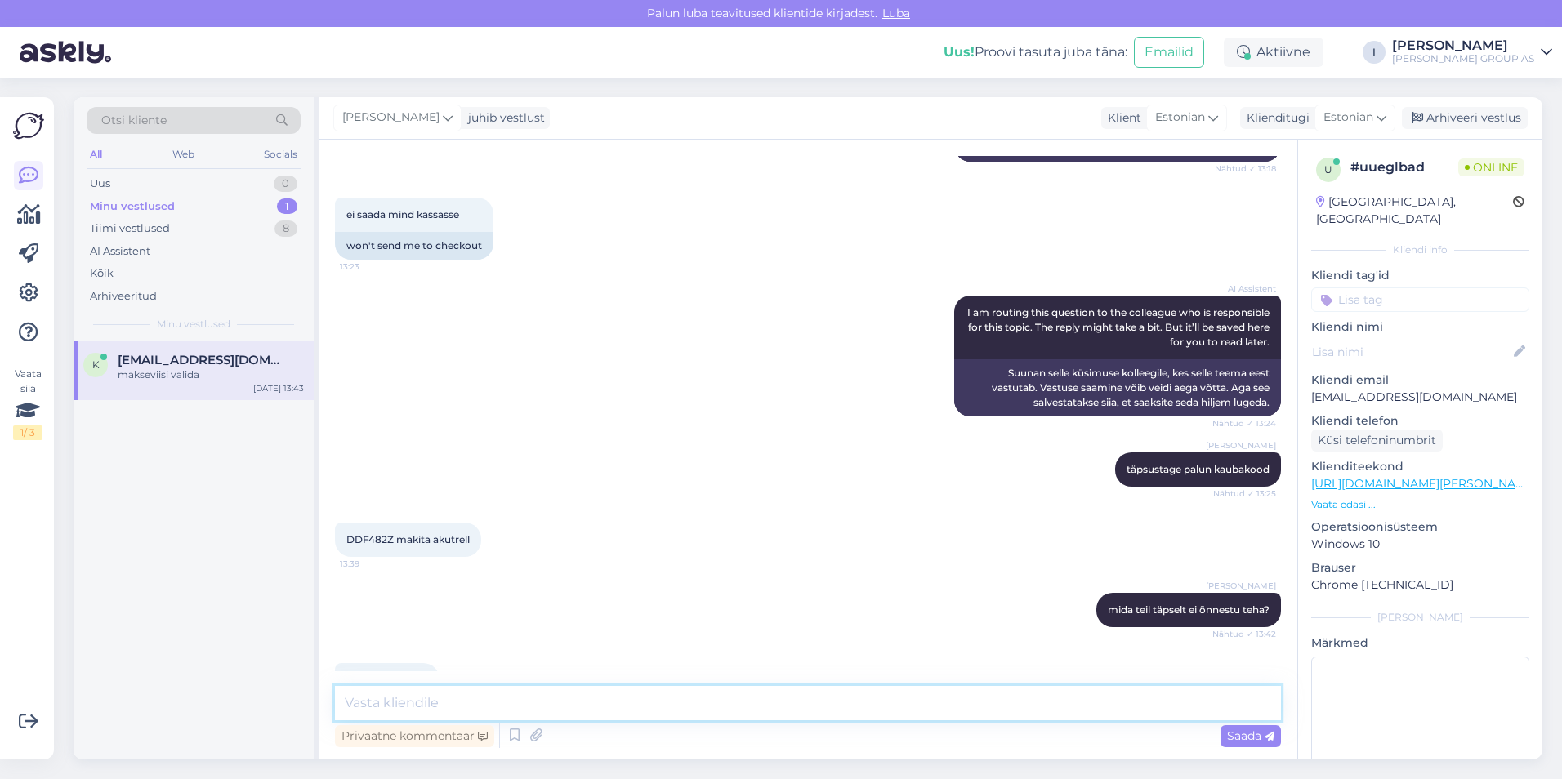
click at [681, 707] on textarea at bounding box center [808, 703] width 946 height 34
type textarea "kas olete proovinud uuendada?"
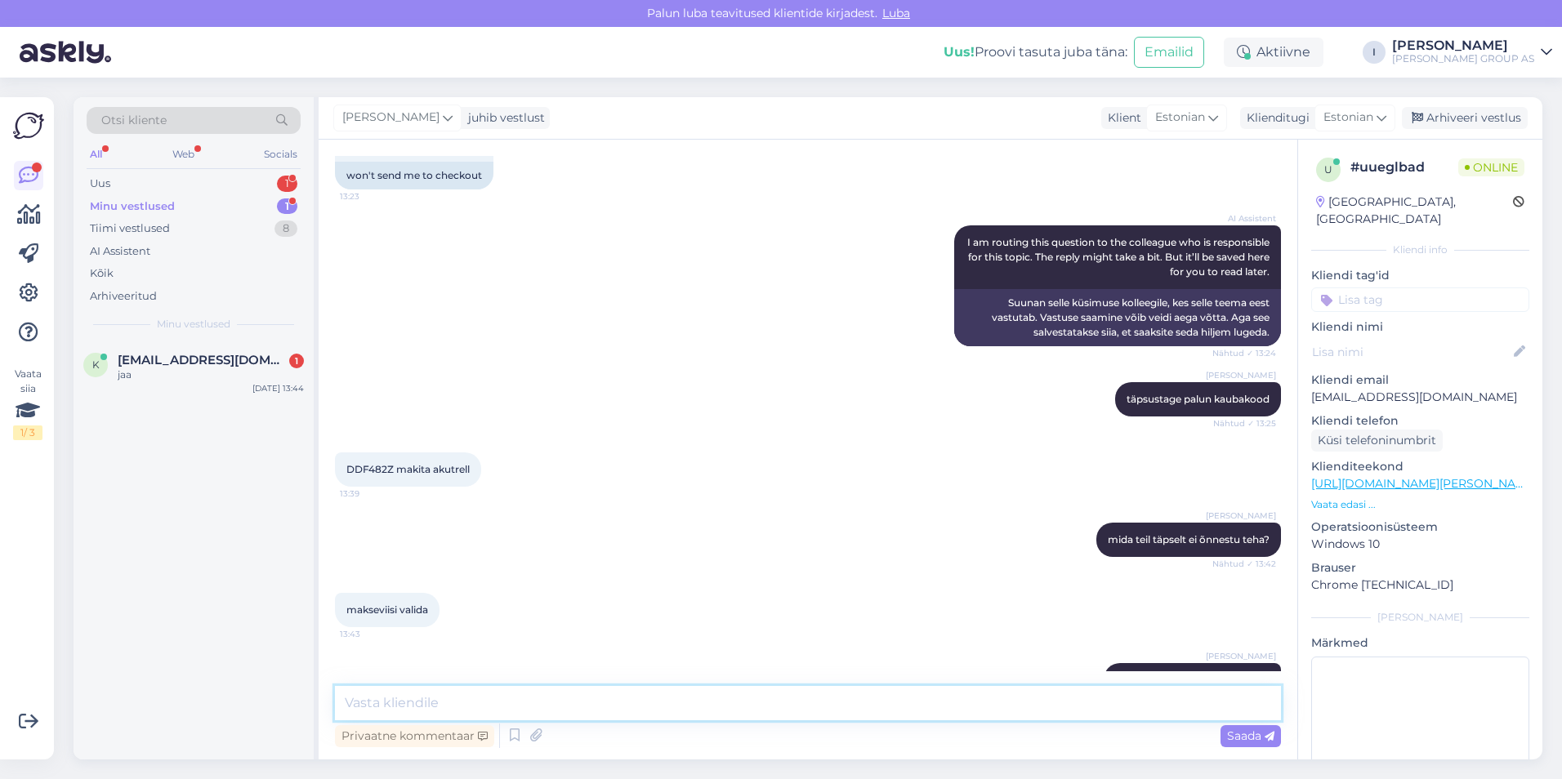
scroll to position [1592, 0]
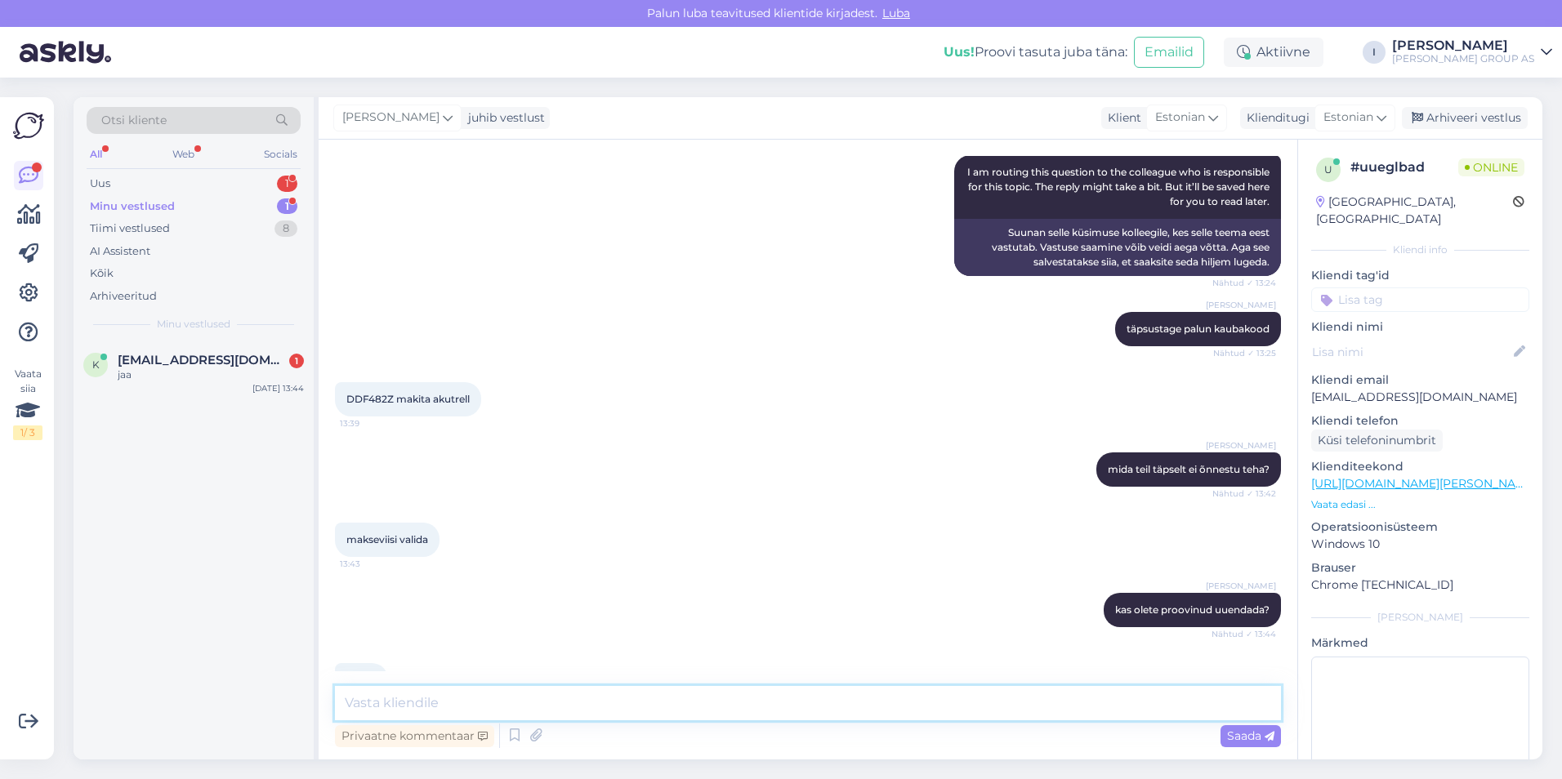
click at [783, 710] on textarea at bounding box center [808, 703] width 946 height 34
type textarea "proovige palun teise browseriga"
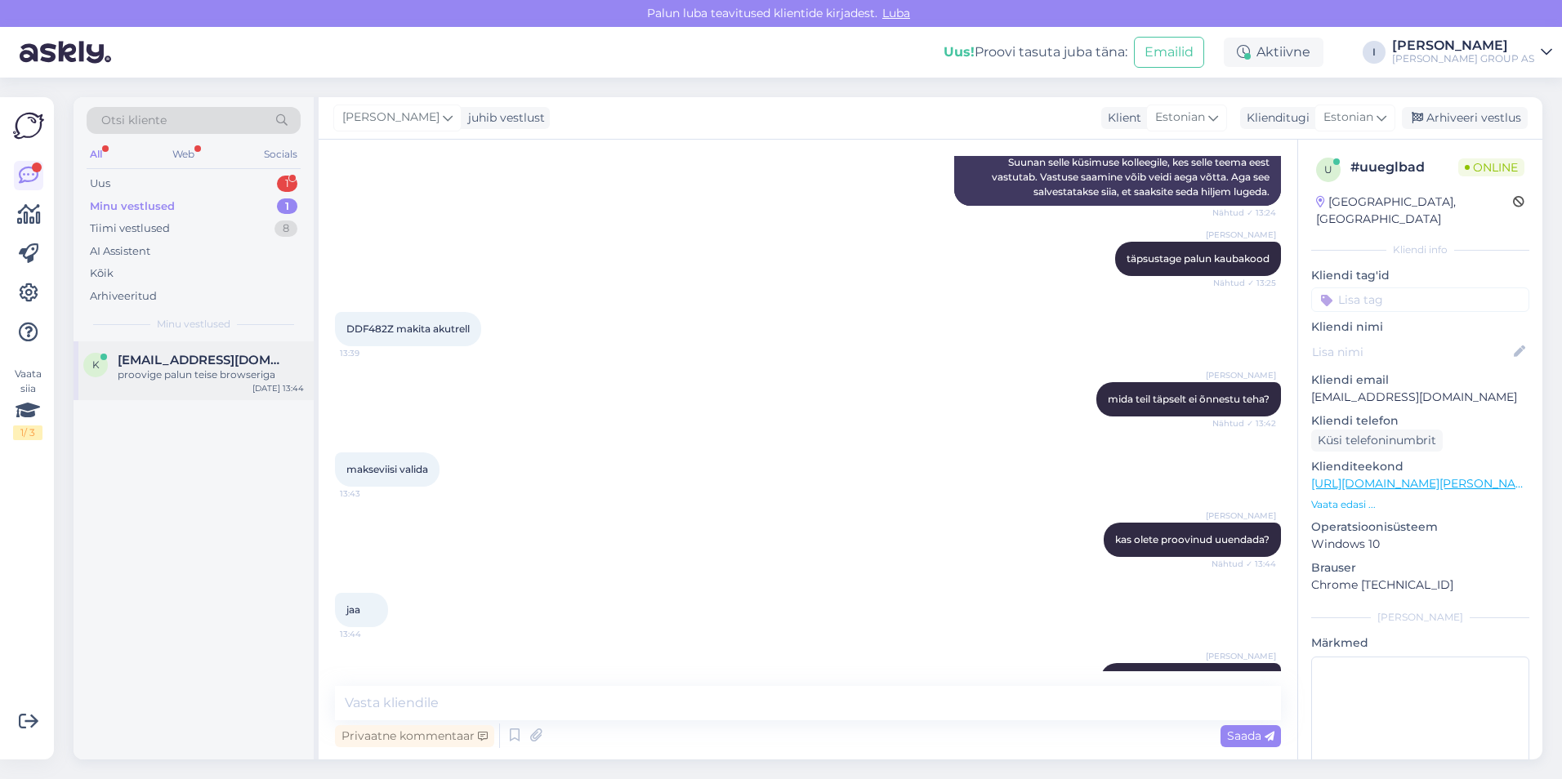
click at [168, 358] on span "[EMAIL_ADDRESS][DOMAIN_NAME]" at bounding box center [203, 360] width 170 height 15
click at [190, 177] on div "Uus 1" at bounding box center [194, 183] width 214 height 23
click at [186, 368] on div "Hello, I am routing this question to the colleague who is responsible for this …" at bounding box center [211, 382] width 186 height 29
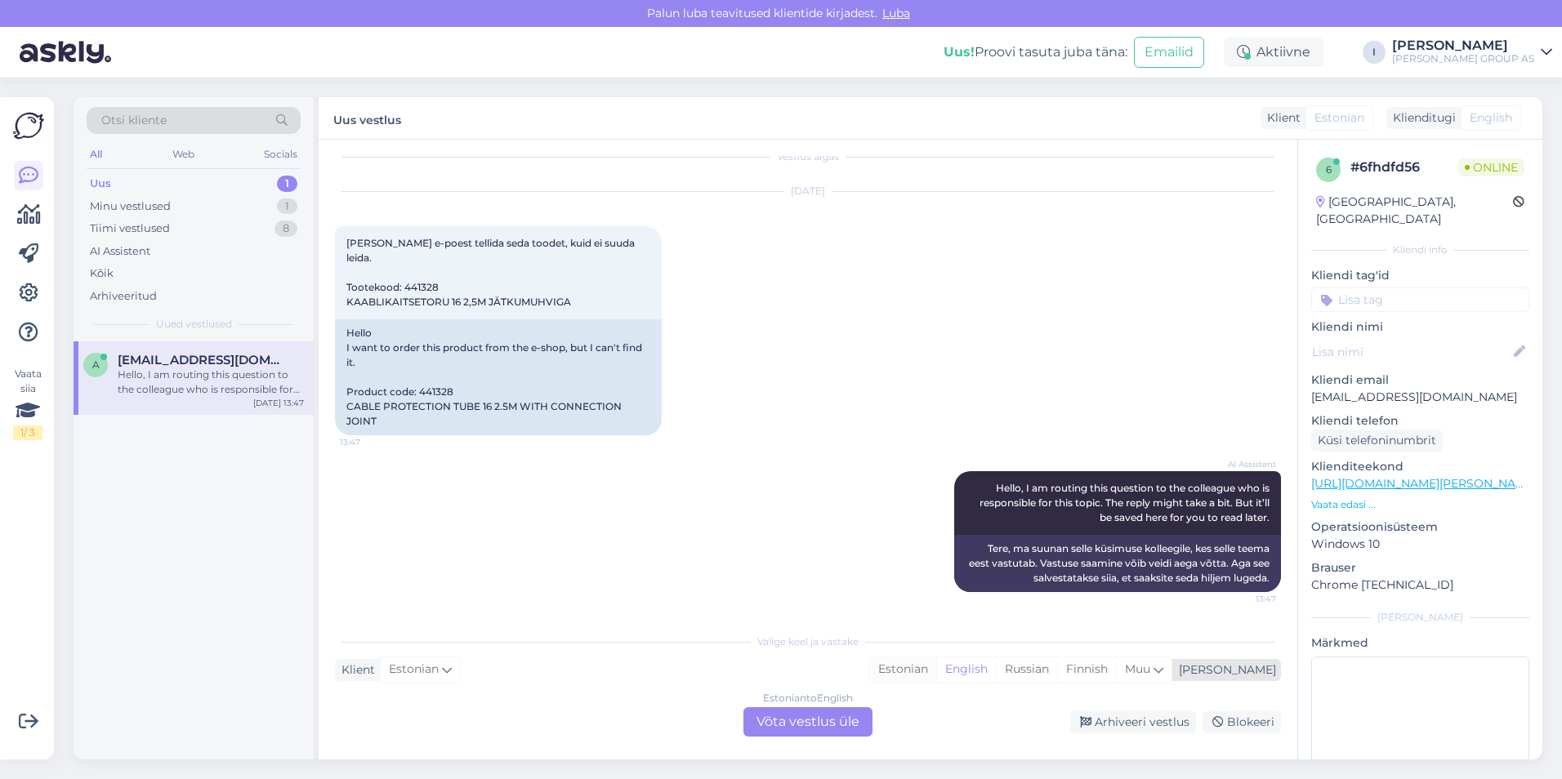
click at [936, 673] on div "Estonian" at bounding box center [903, 670] width 66 height 25
click at [825, 720] on div "Estonian to Estonian Võta vestlus üle" at bounding box center [807, 721] width 129 height 29
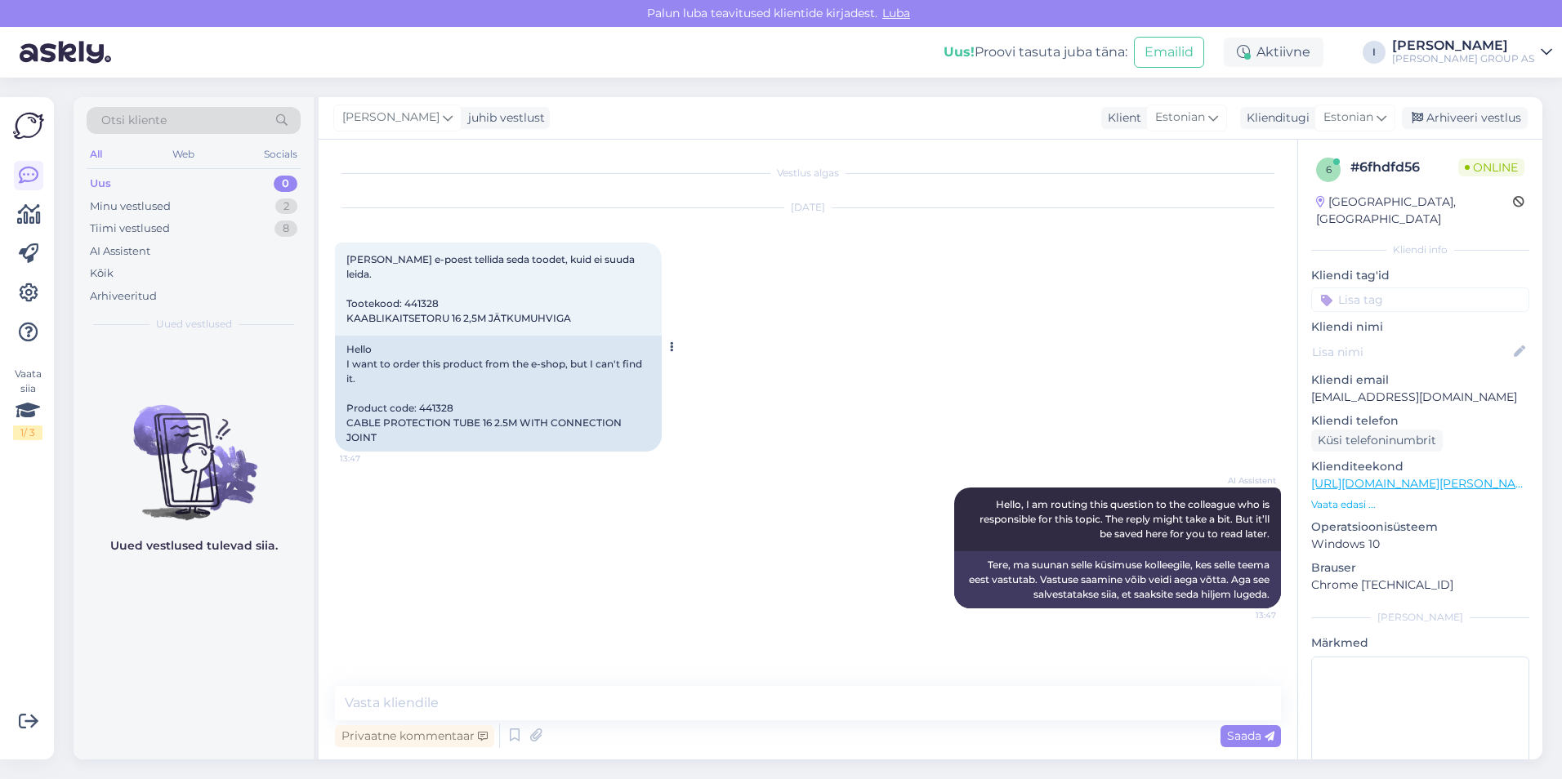
click at [426, 303] on span "[PERSON_NAME] e-poest tellida seda toodet, kuid ei suuda leida. Tootekood: 4413…" at bounding box center [491, 288] width 291 height 71
copy span "441328"
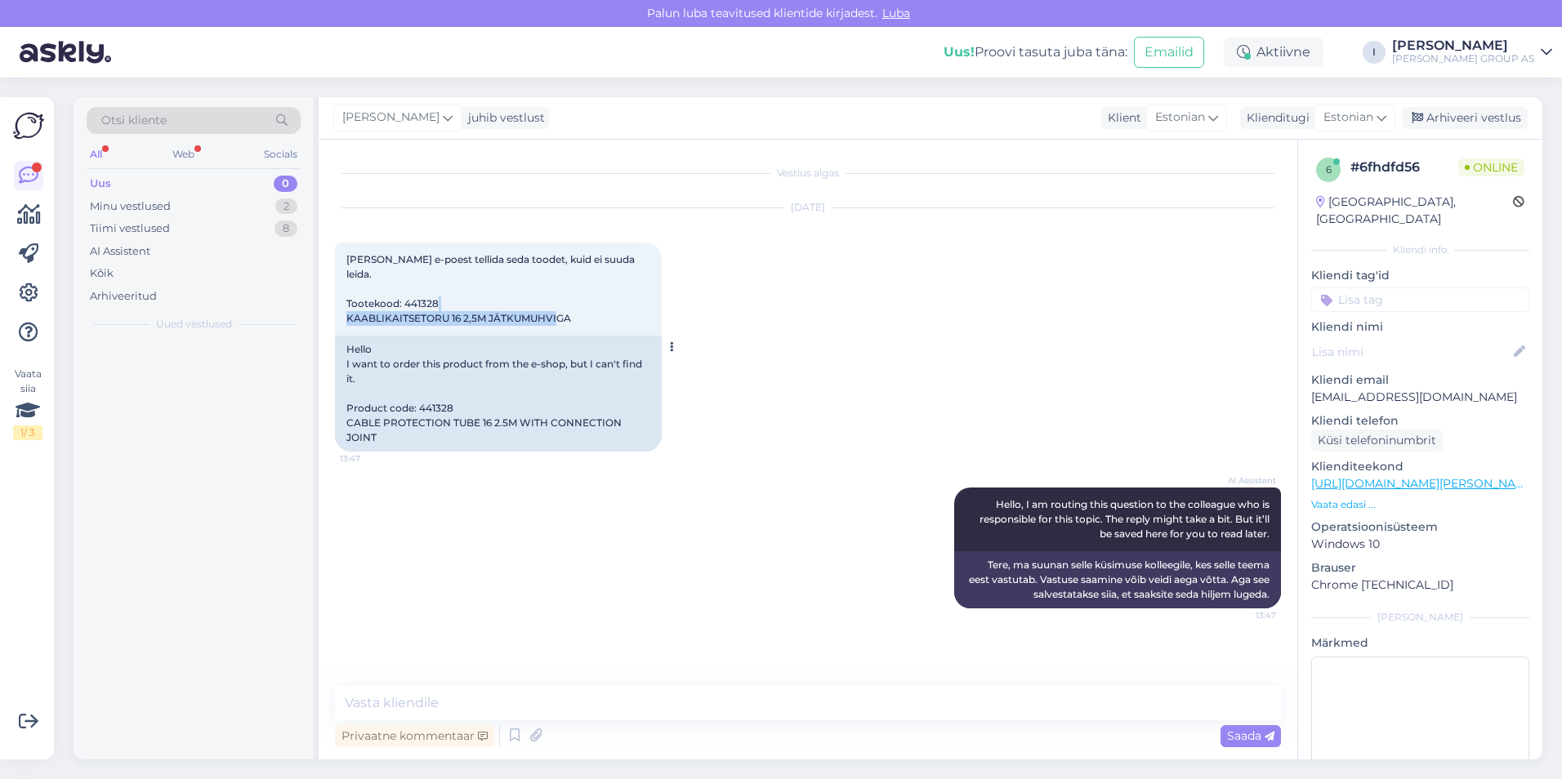
drag, startPoint x: 578, startPoint y: 317, endPoint x: 349, endPoint y: 320, distance: 229.6
click at [349, 320] on div "[PERSON_NAME] e-poest tellida seda toodet, kuid ei suuda leida. Tootekood: 4413…" at bounding box center [498, 289] width 327 height 93
copy span "KAABLIKAITSETORU 16 2,5M JÄTKUMUHVIGA"
click at [746, 715] on textarea at bounding box center [808, 703] width 946 height 34
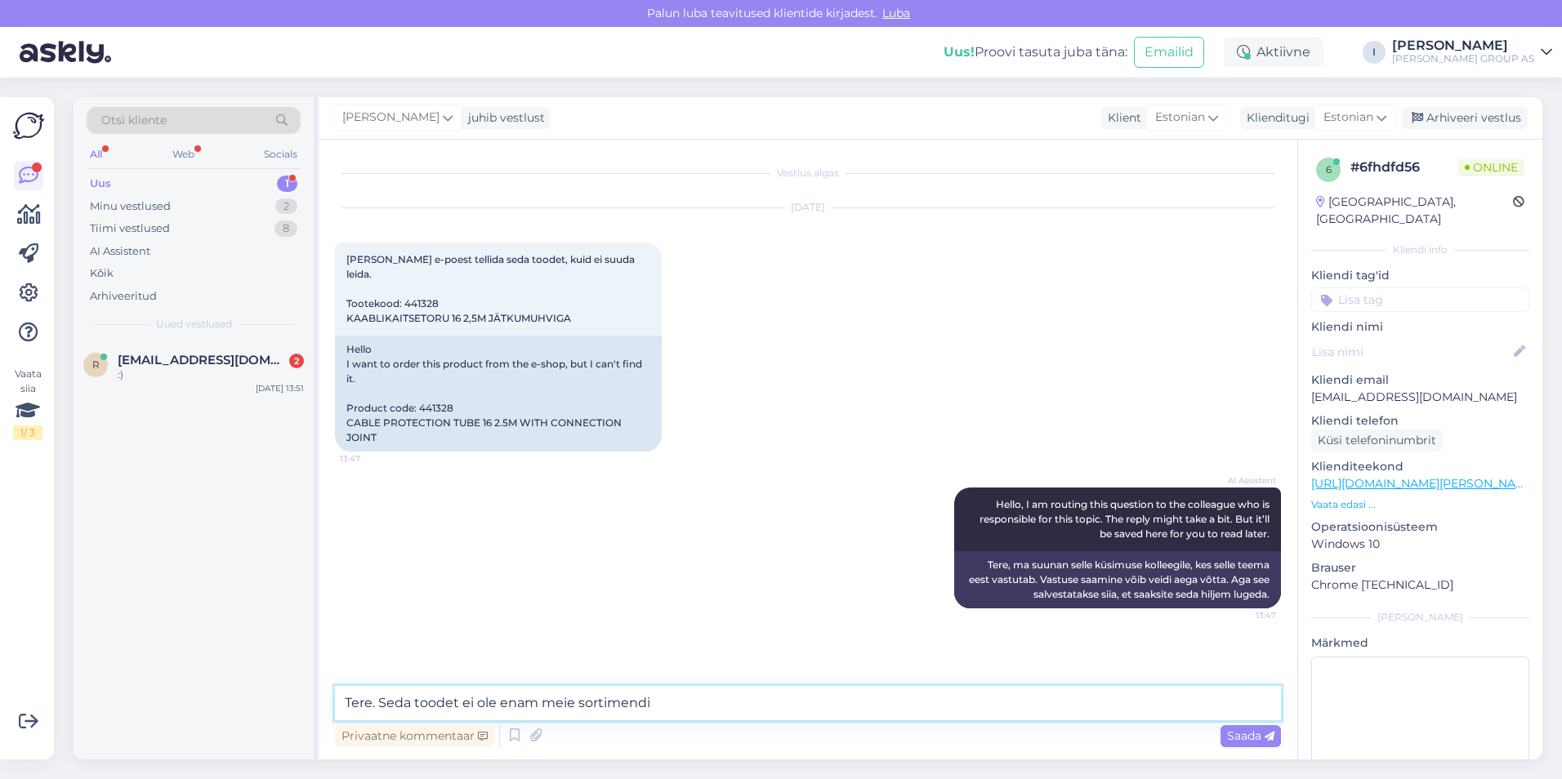
type textarea "Tere. Seda toodet ei ole enam meie sortimendis"
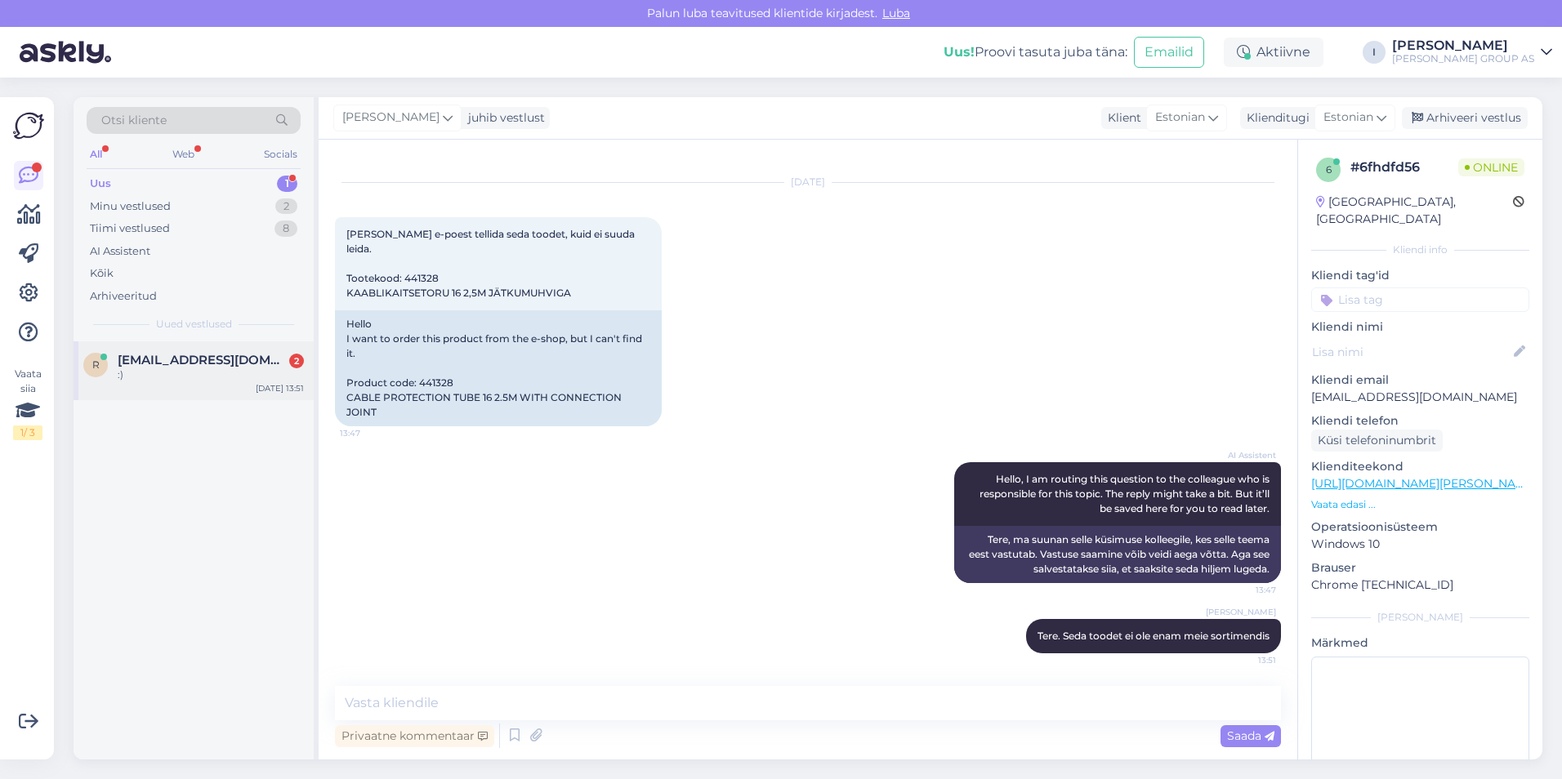
click at [218, 367] on span "[EMAIL_ADDRESS][DOMAIN_NAME]" at bounding box center [203, 360] width 170 height 15
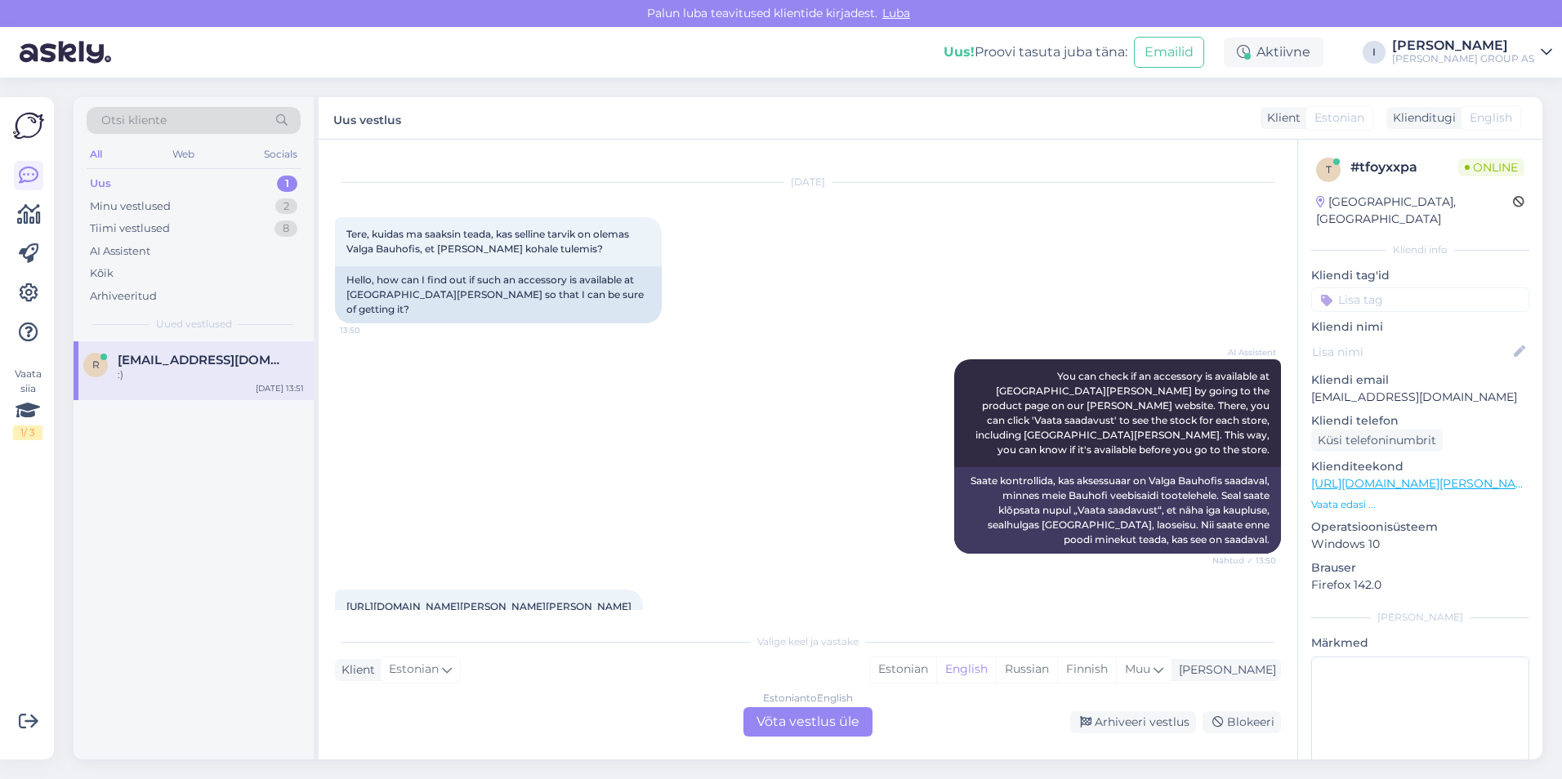
scroll to position [639, 0]
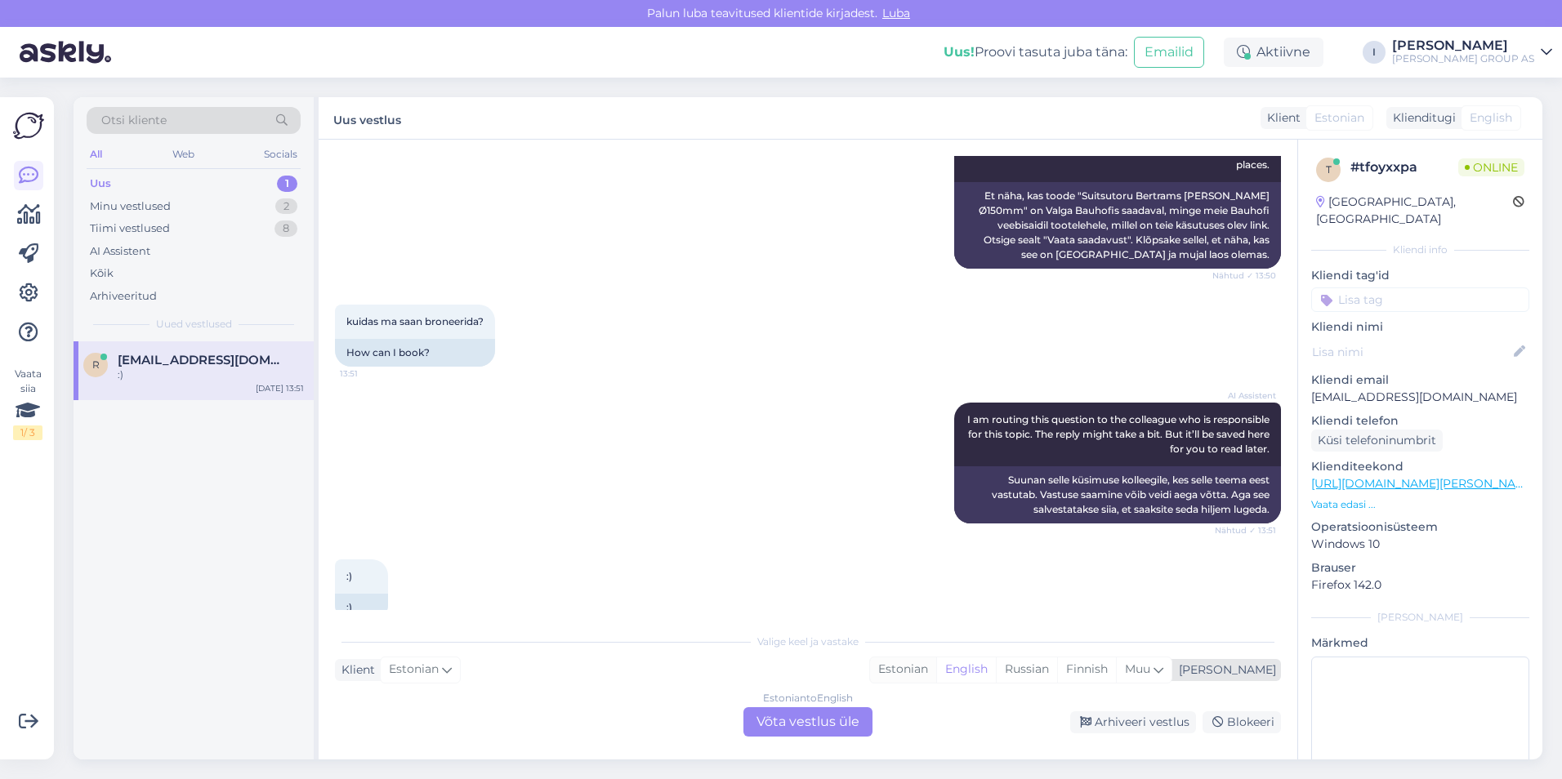
click at [936, 671] on div "Estonian" at bounding box center [903, 670] width 66 height 25
click at [854, 720] on div "Estonian to Estonian Võta vestlus üle" at bounding box center [807, 721] width 129 height 29
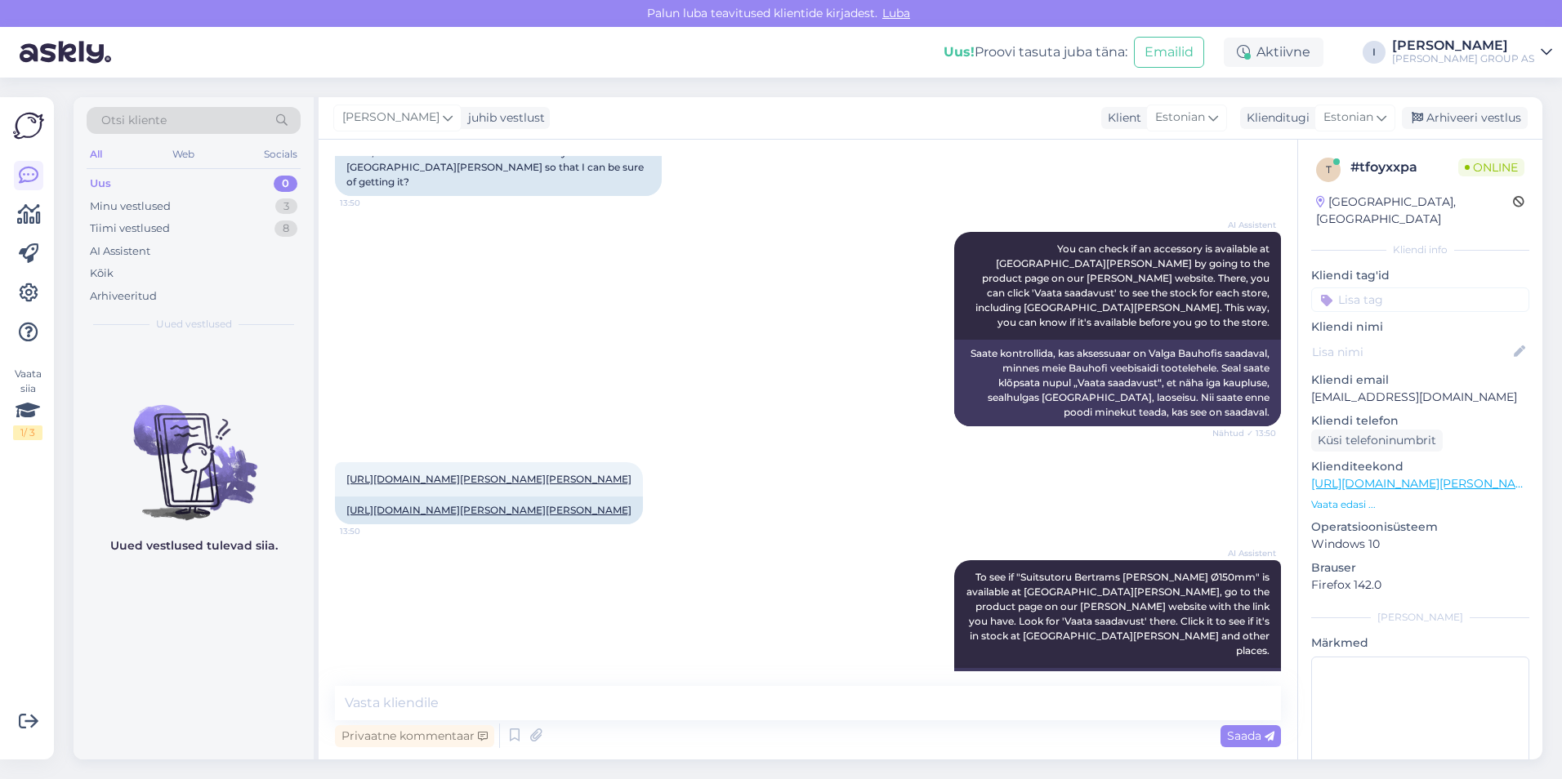
scroll to position [245, 0]
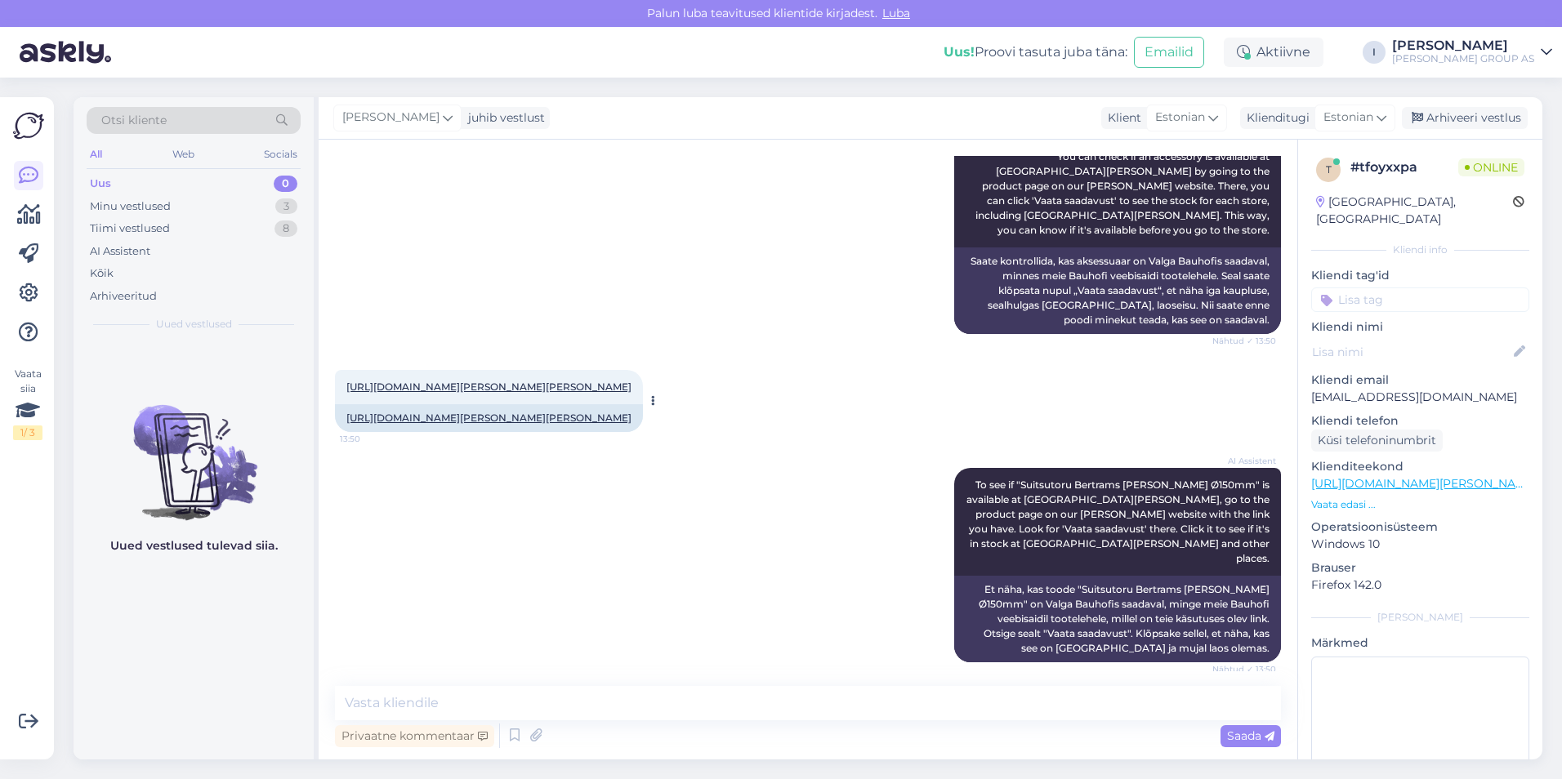
click at [542, 381] on link "[URL][DOMAIN_NAME][PERSON_NAME][PERSON_NAME]" at bounding box center [488, 387] width 285 height 12
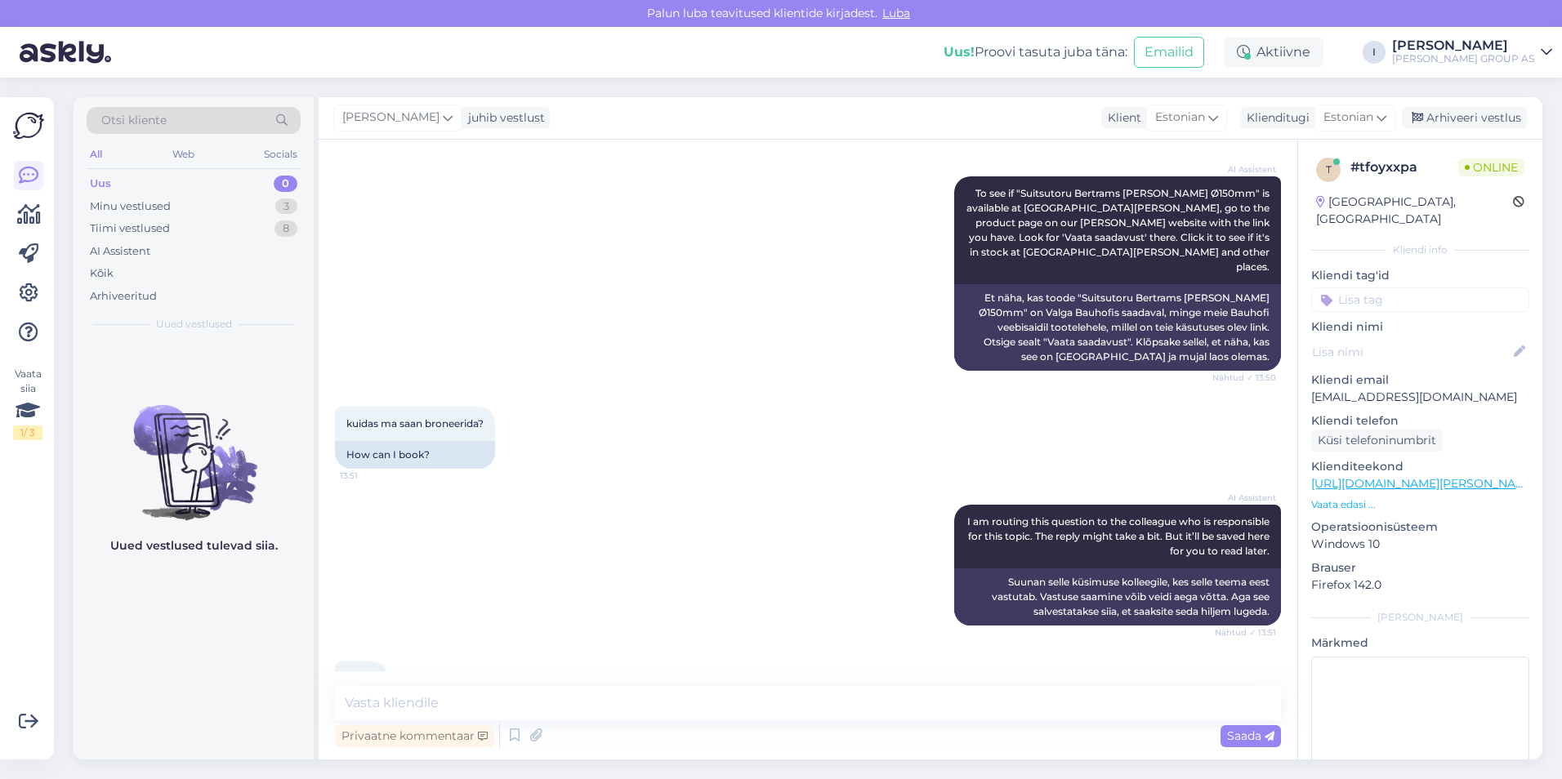
scroll to position [578, 0]
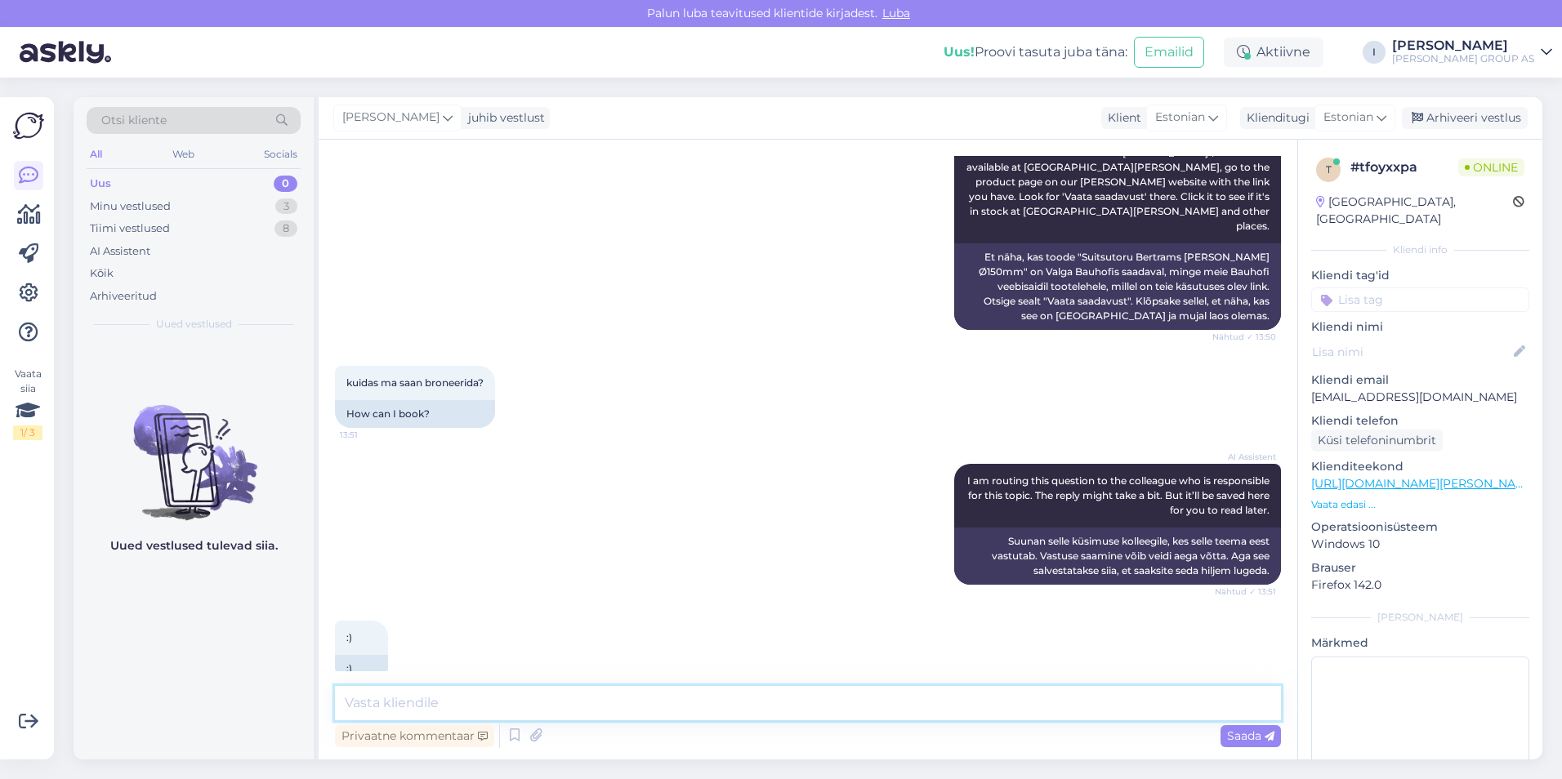
click at [722, 716] on textarea at bounding box center [808, 703] width 946 height 34
type textarea "broneeringu võimalust meil pole"
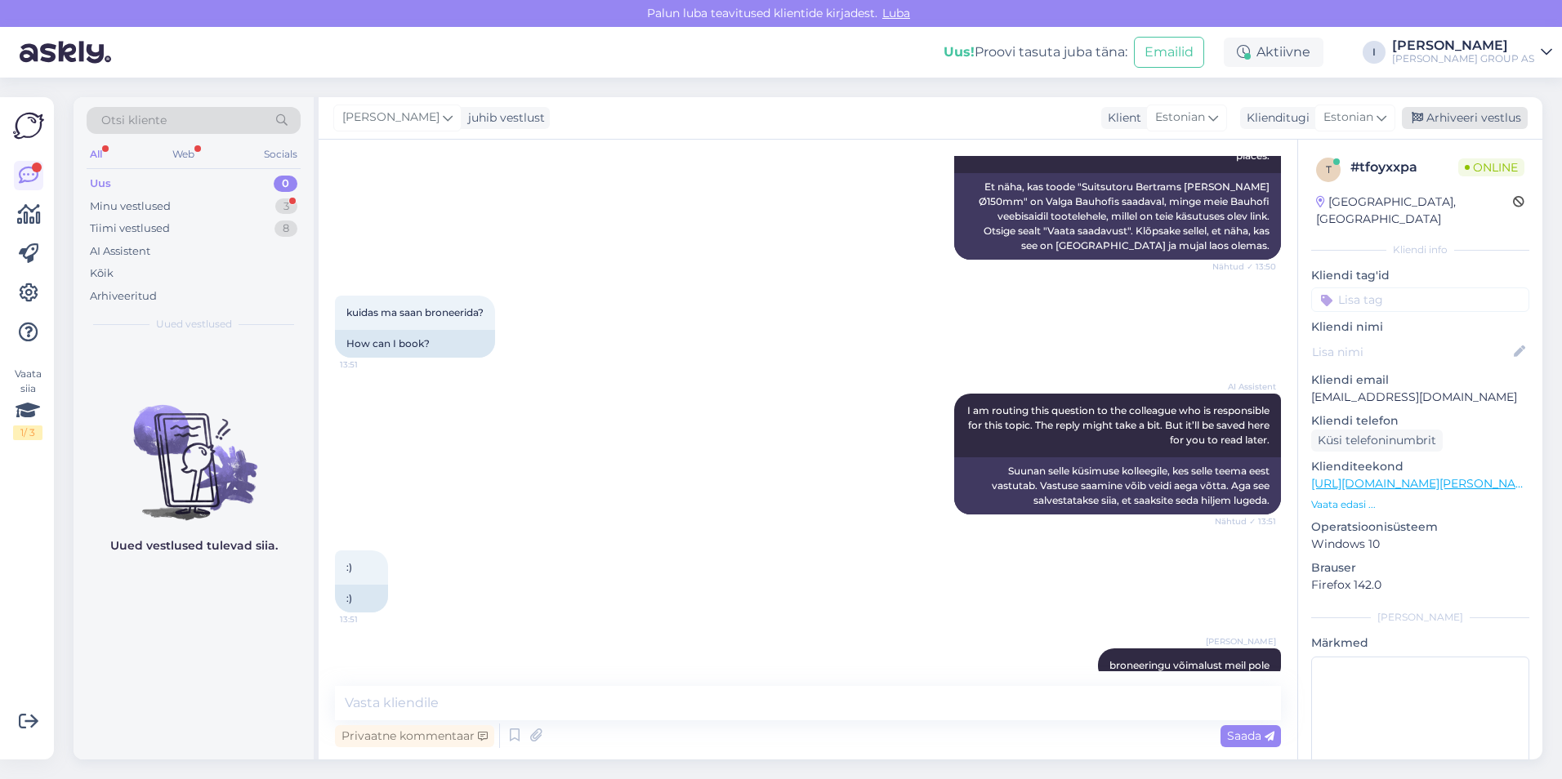
drag, startPoint x: 1479, startPoint y: 123, endPoint x: 1357, endPoint y: 161, distance: 127.4
click at [1478, 123] on div "Arhiveeri vestlus" at bounding box center [1465, 118] width 126 height 22
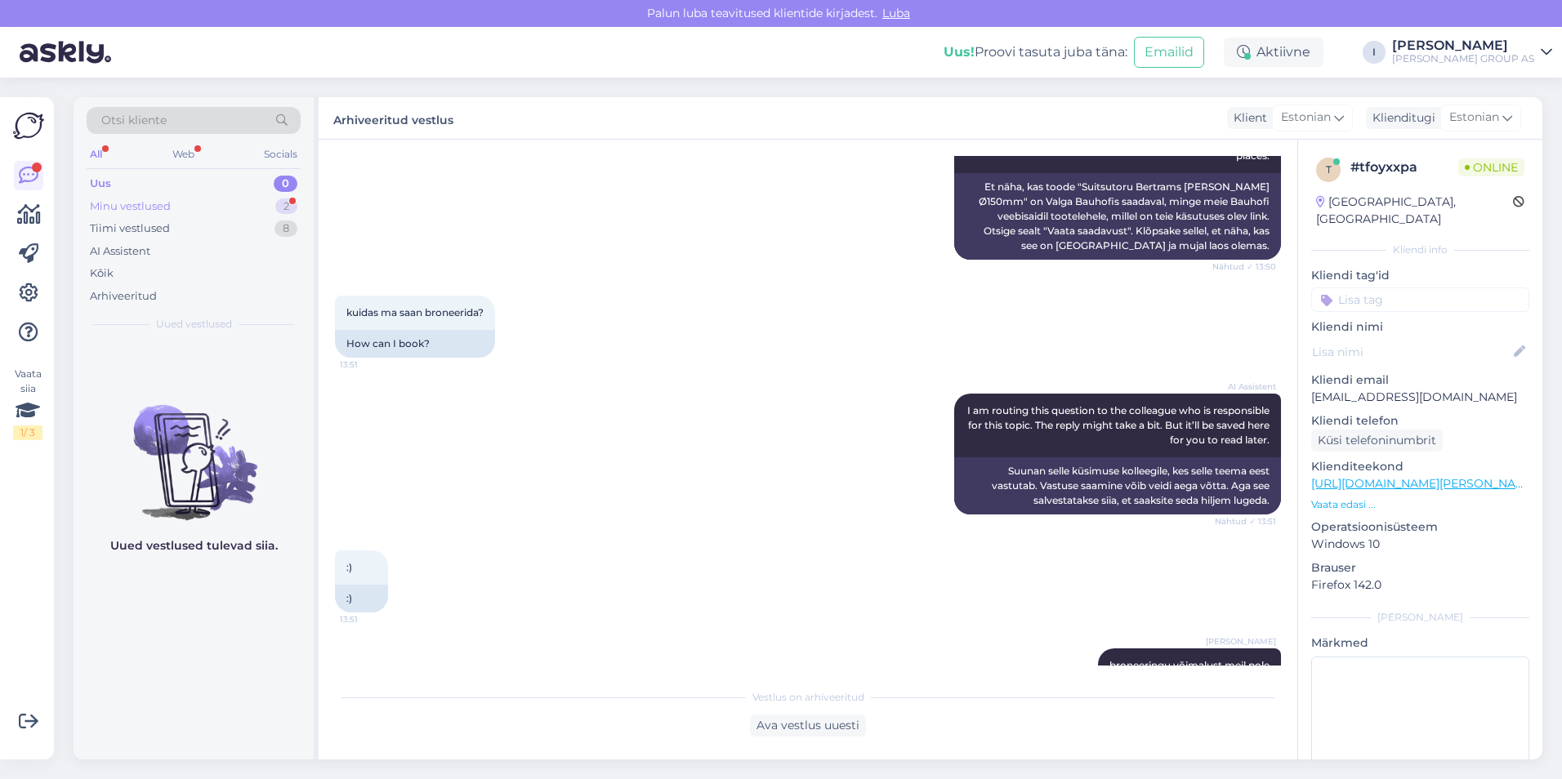
click at [193, 203] on div "Minu vestlused 2" at bounding box center [194, 206] width 214 height 23
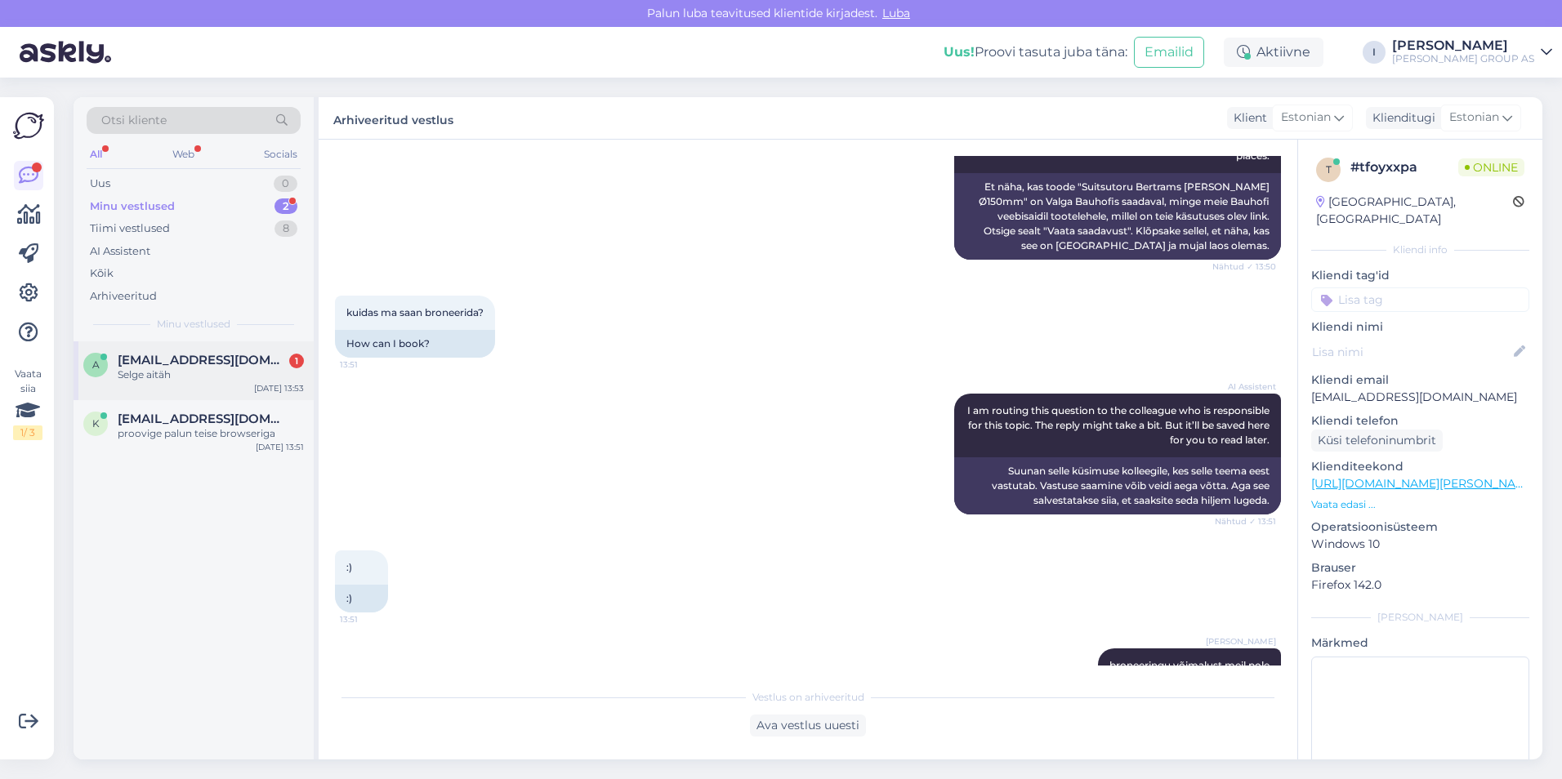
click at [192, 367] on span "[EMAIL_ADDRESS][DOMAIN_NAME]" at bounding box center [203, 360] width 170 height 15
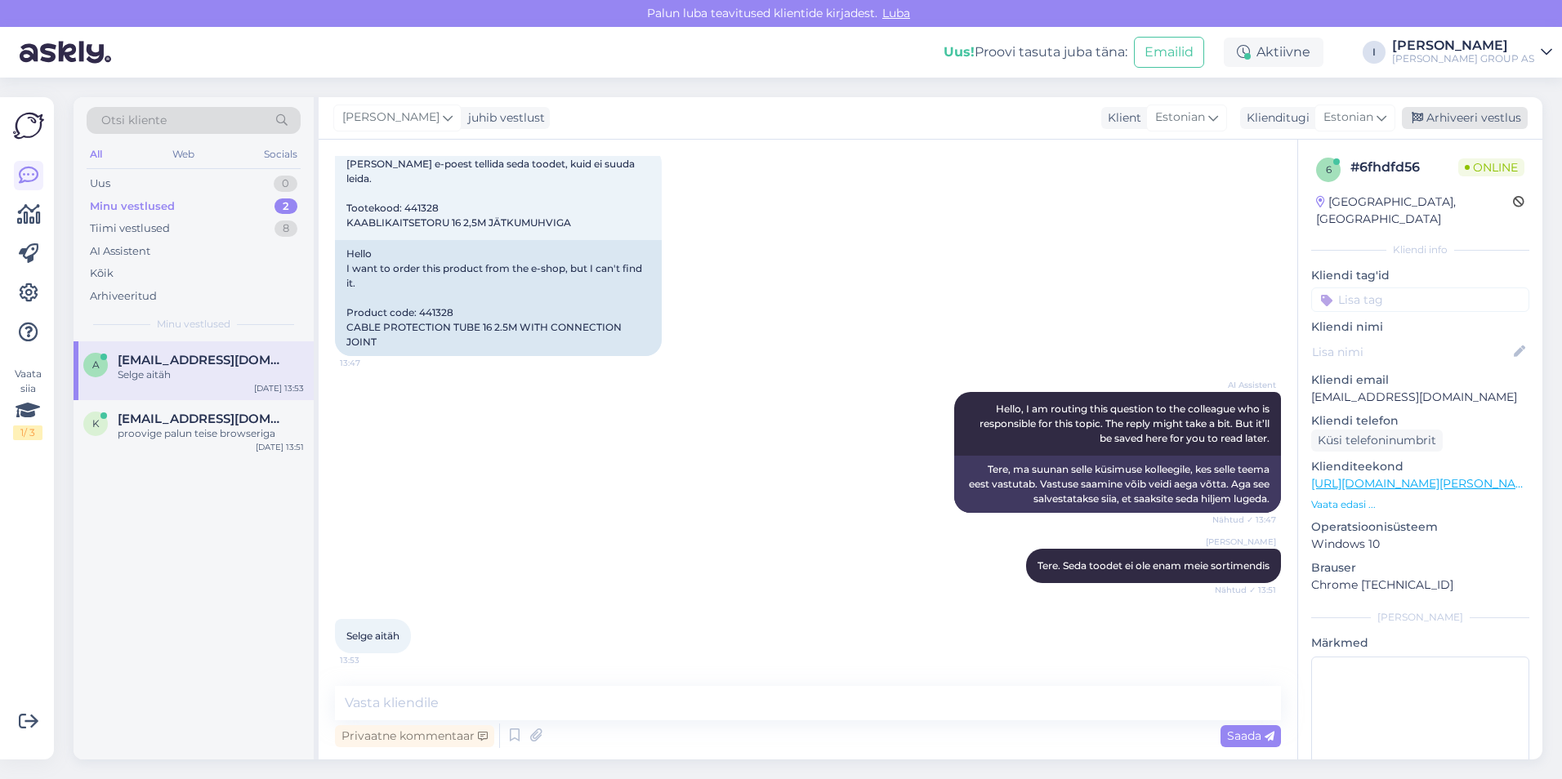
click at [1487, 123] on div "Arhiveeri vestlus" at bounding box center [1465, 118] width 126 height 22
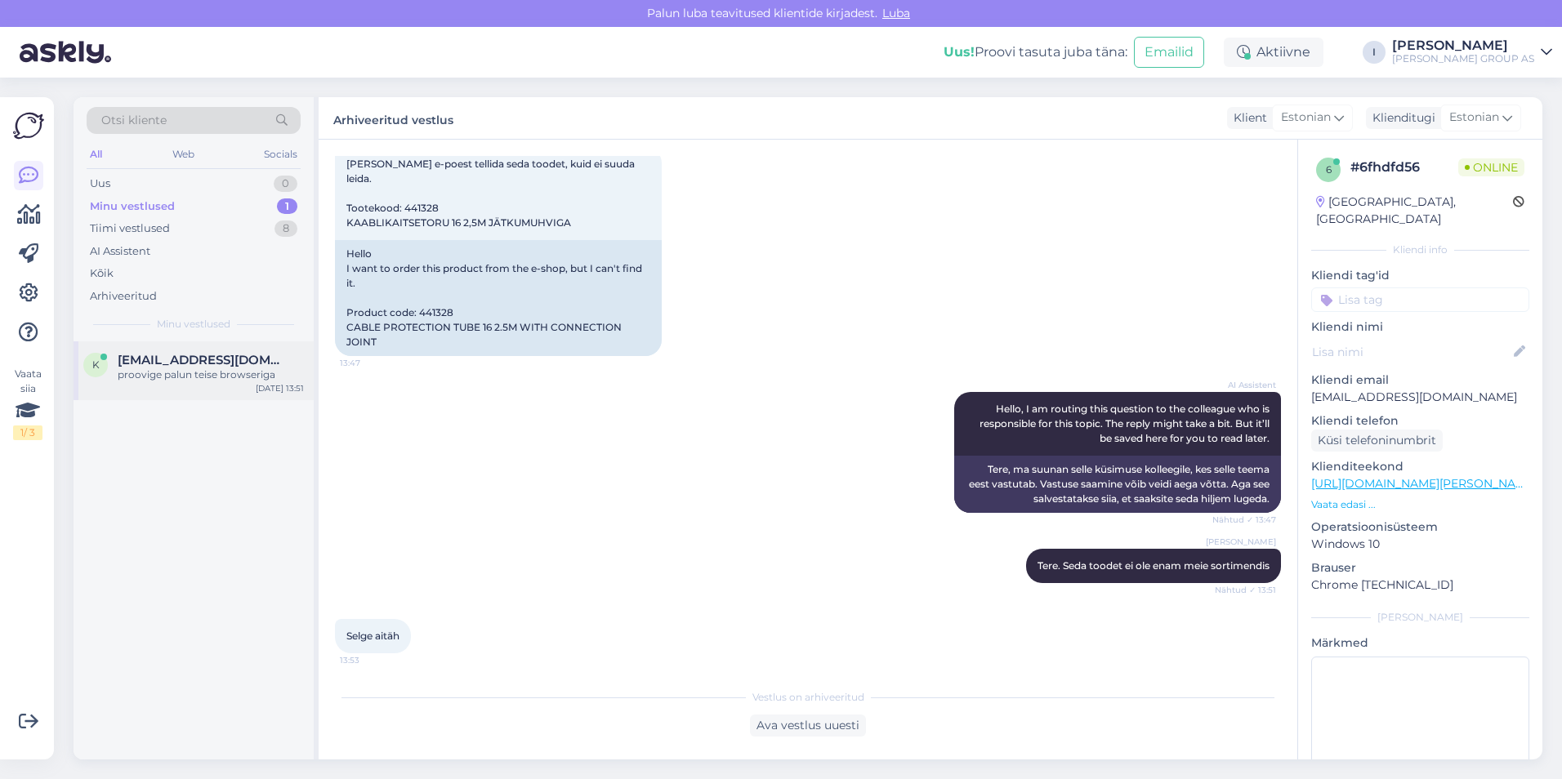
click at [199, 361] on span "[EMAIL_ADDRESS][DOMAIN_NAME]" at bounding box center [203, 360] width 170 height 15
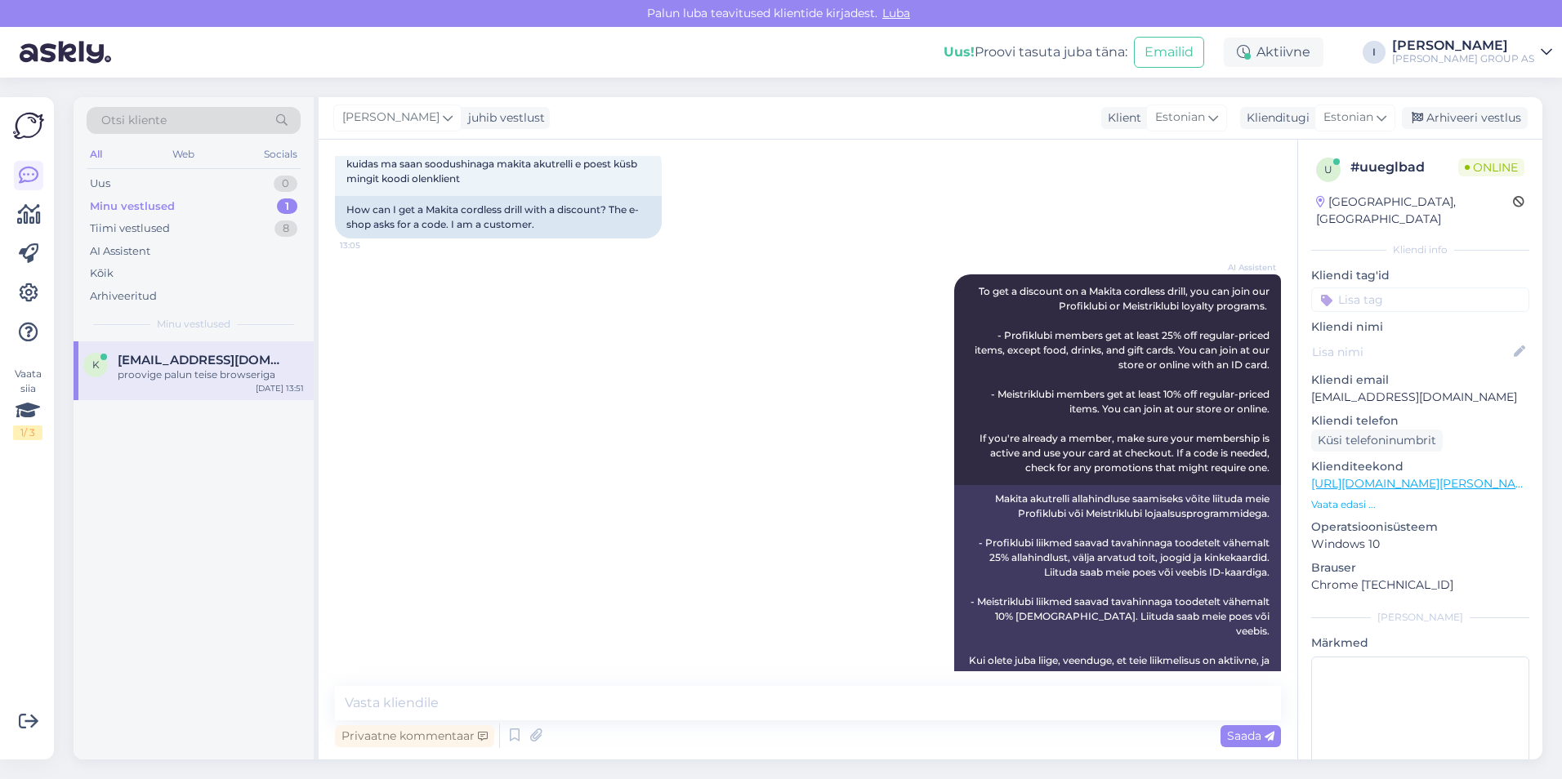
scroll to position [1662, 0]
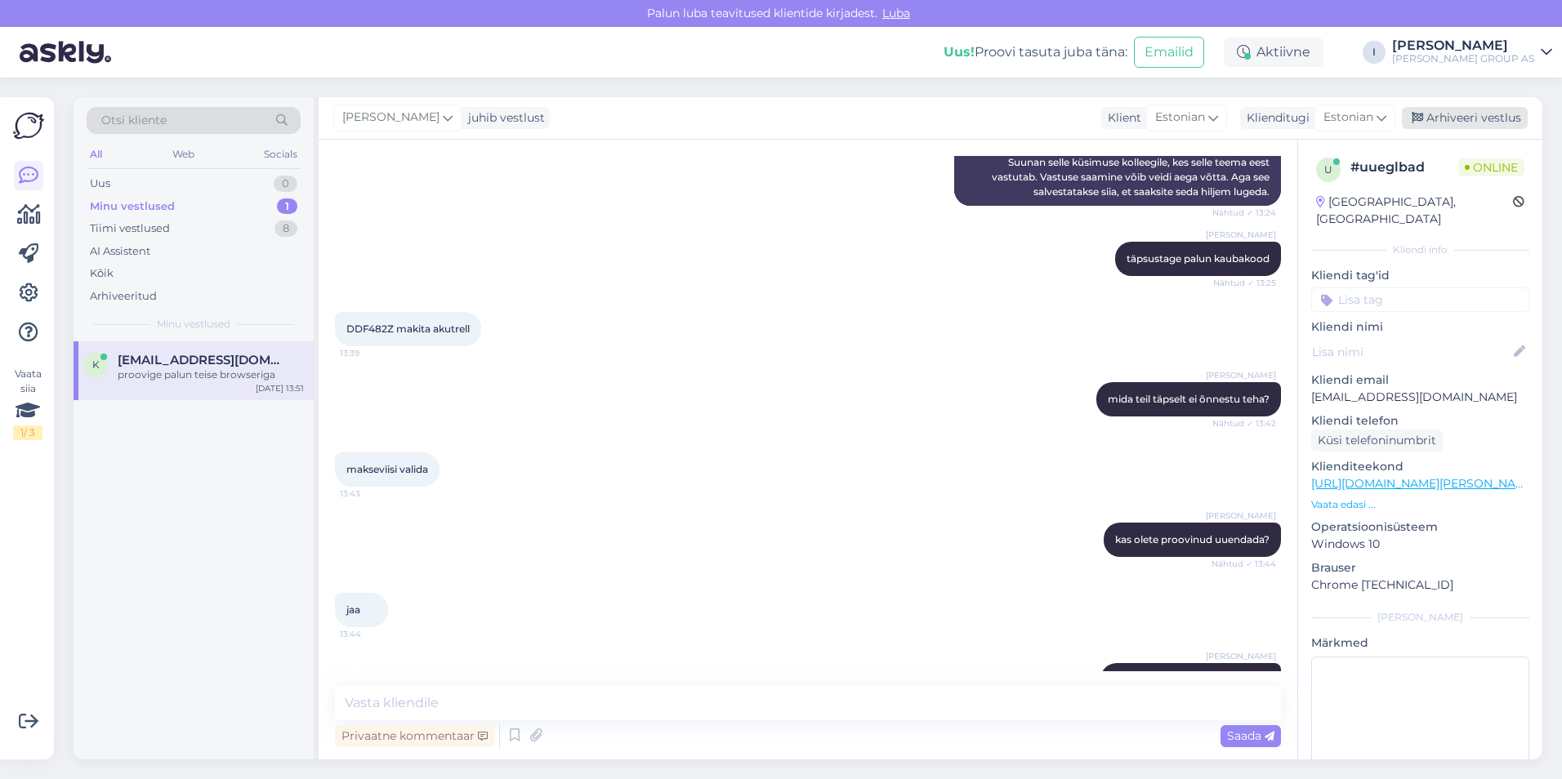
click at [1516, 121] on div "Arhiveeri vestlus" at bounding box center [1465, 118] width 126 height 22
